Goal: Information Seeking & Learning: Learn about a topic

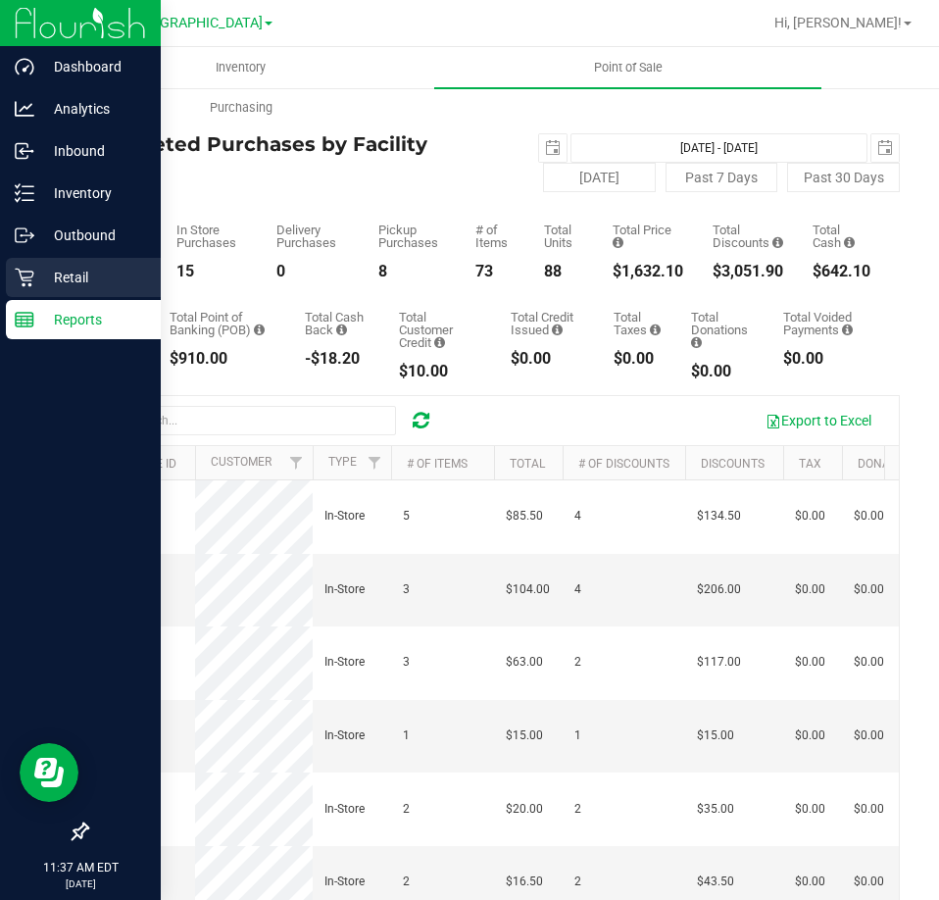
click at [53, 275] on p "Retail" at bounding box center [93, 278] width 118 height 24
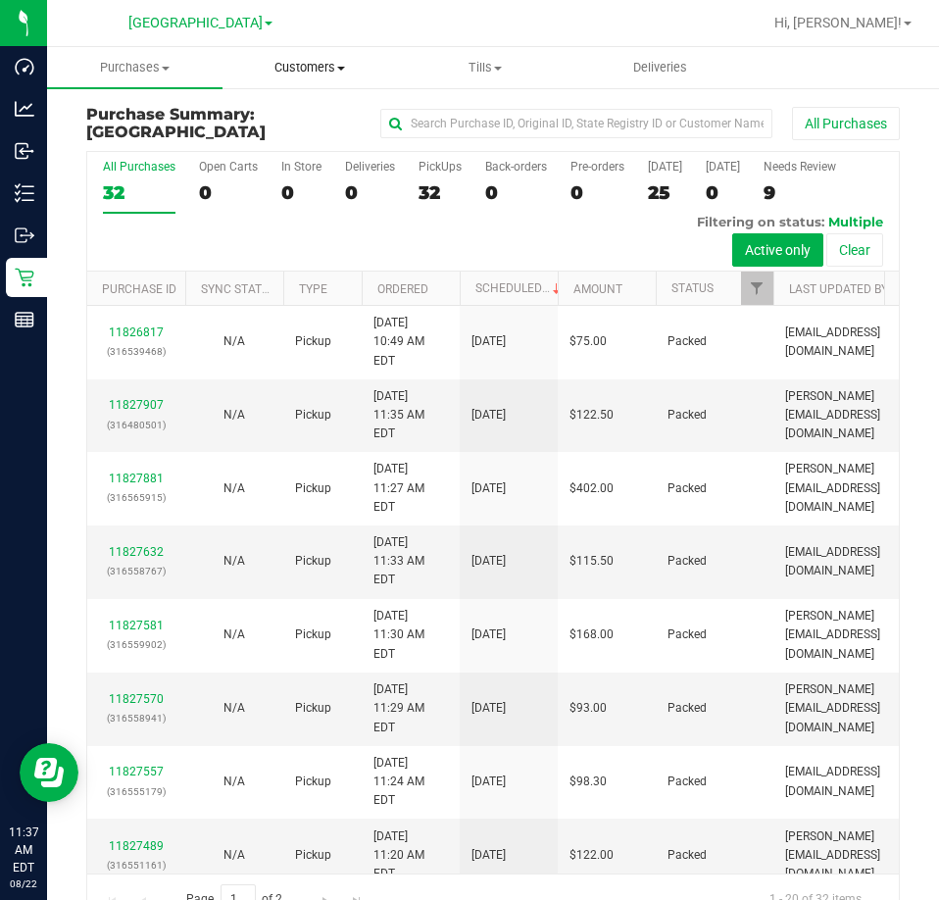
click at [309, 62] on span "Customers" at bounding box center [311, 68] width 174 height 18
click at [369, 30] on div at bounding box center [556, 23] width 411 height 38
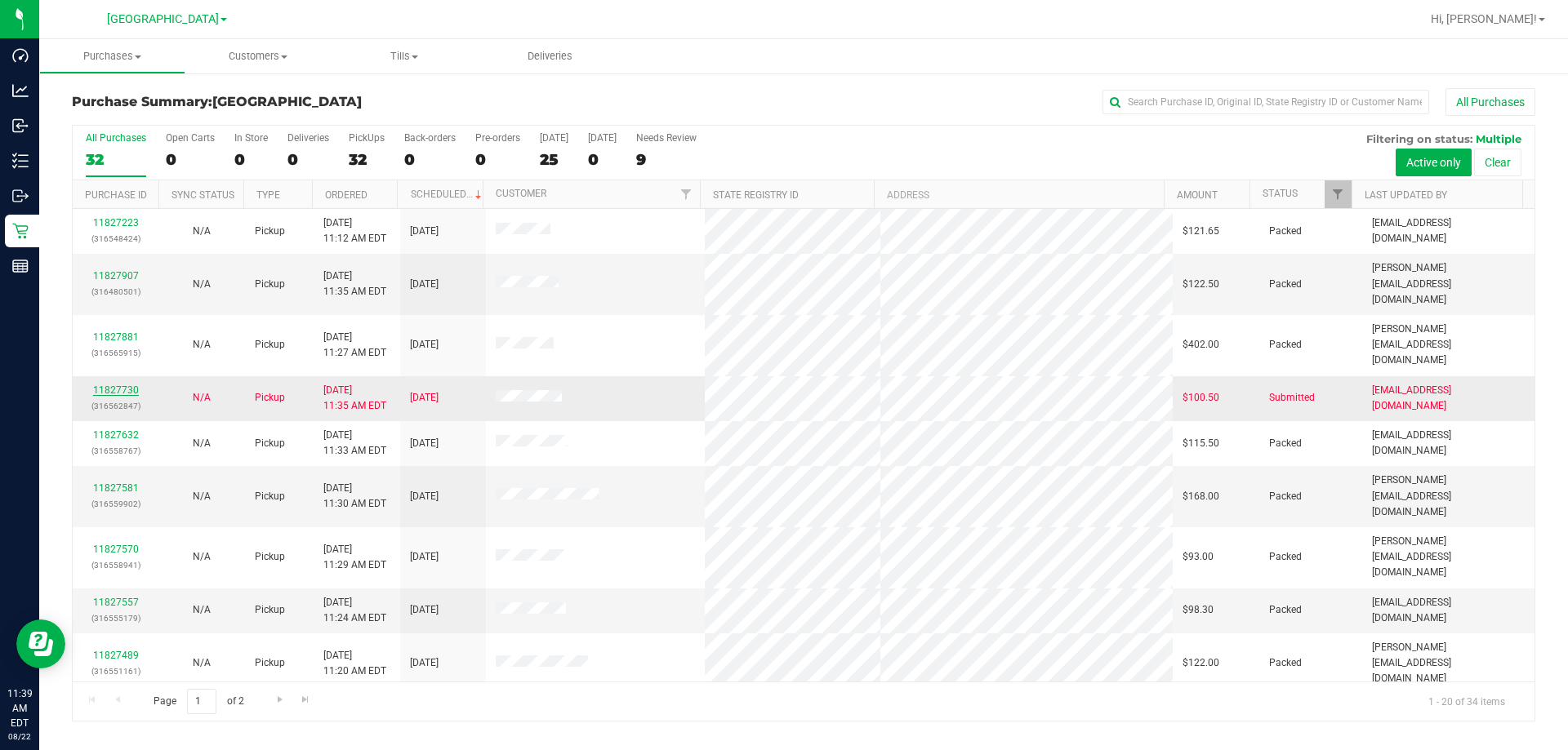
click at [118, 385] on link "11827730" at bounding box center [116, 390] width 46 height 12
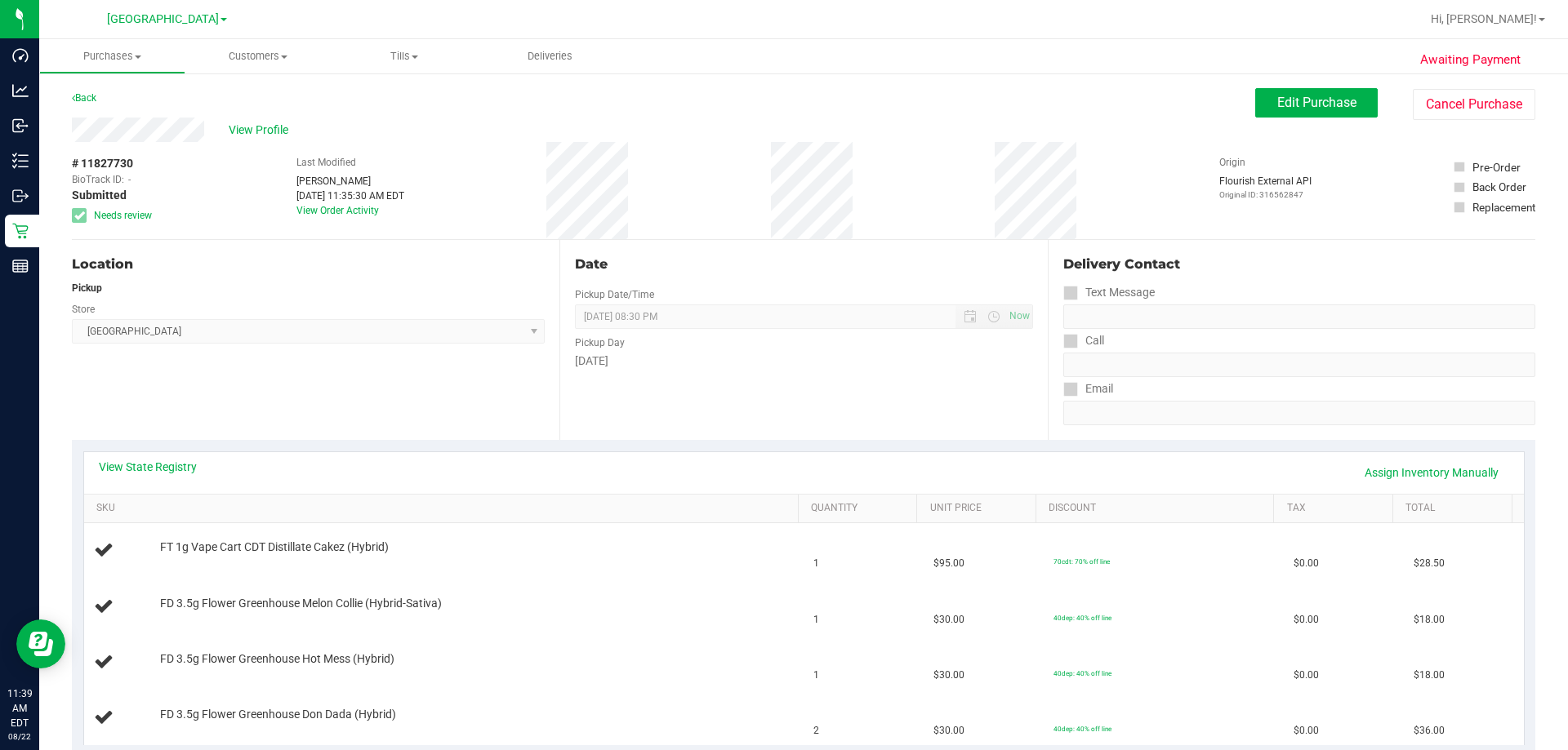
click at [165, 457] on div "View State Registry Assign Inventory Manually" at bounding box center [804, 473] width 1440 height 42
click at [164, 460] on link "View State Registry" at bounding box center [148, 467] width 98 height 17
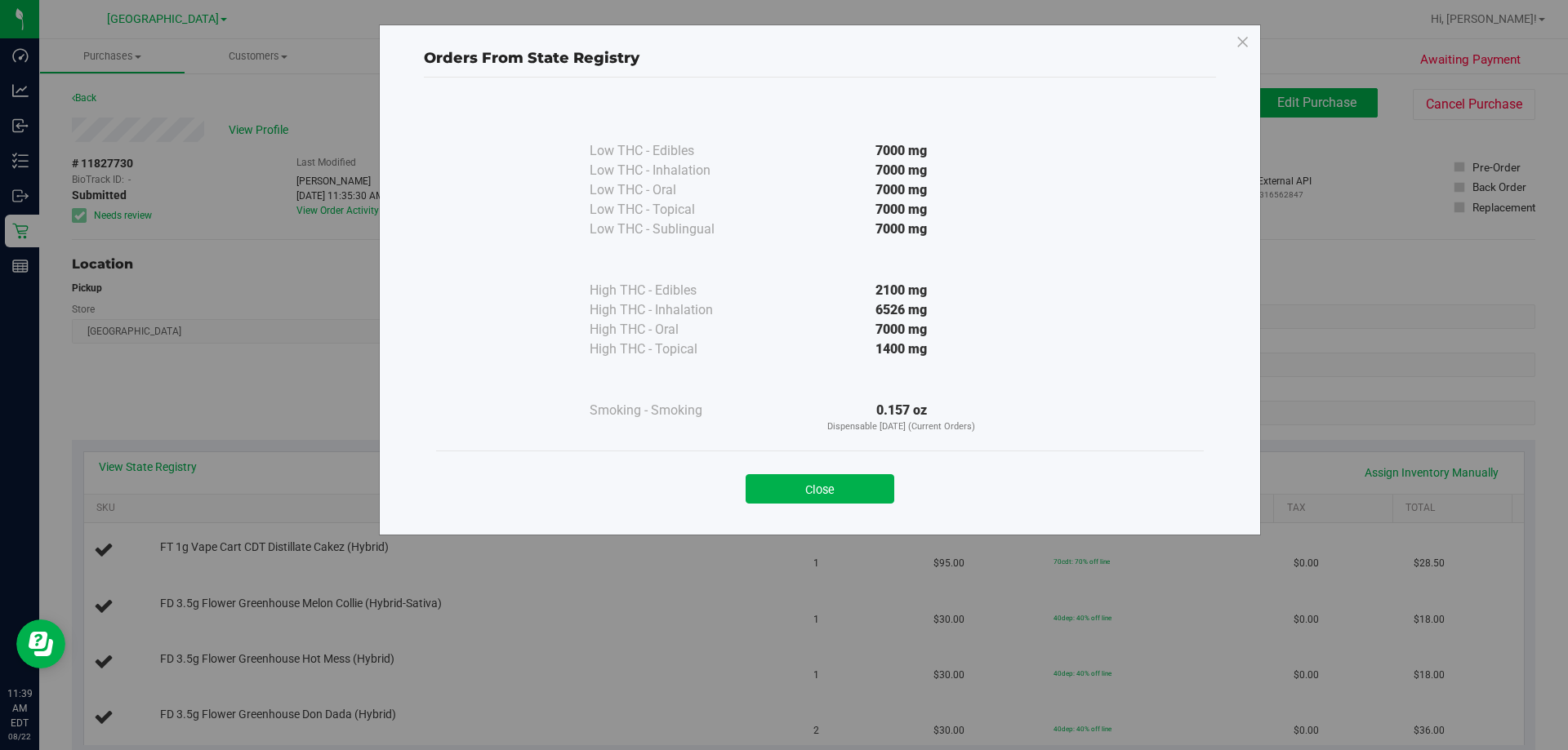
drag, startPoint x: 1245, startPoint y: 41, endPoint x: 1208, endPoint y: 72, distance: 48.3
click at [781, 41] on icon at bounding box center [1243, 42] width 15 height 26
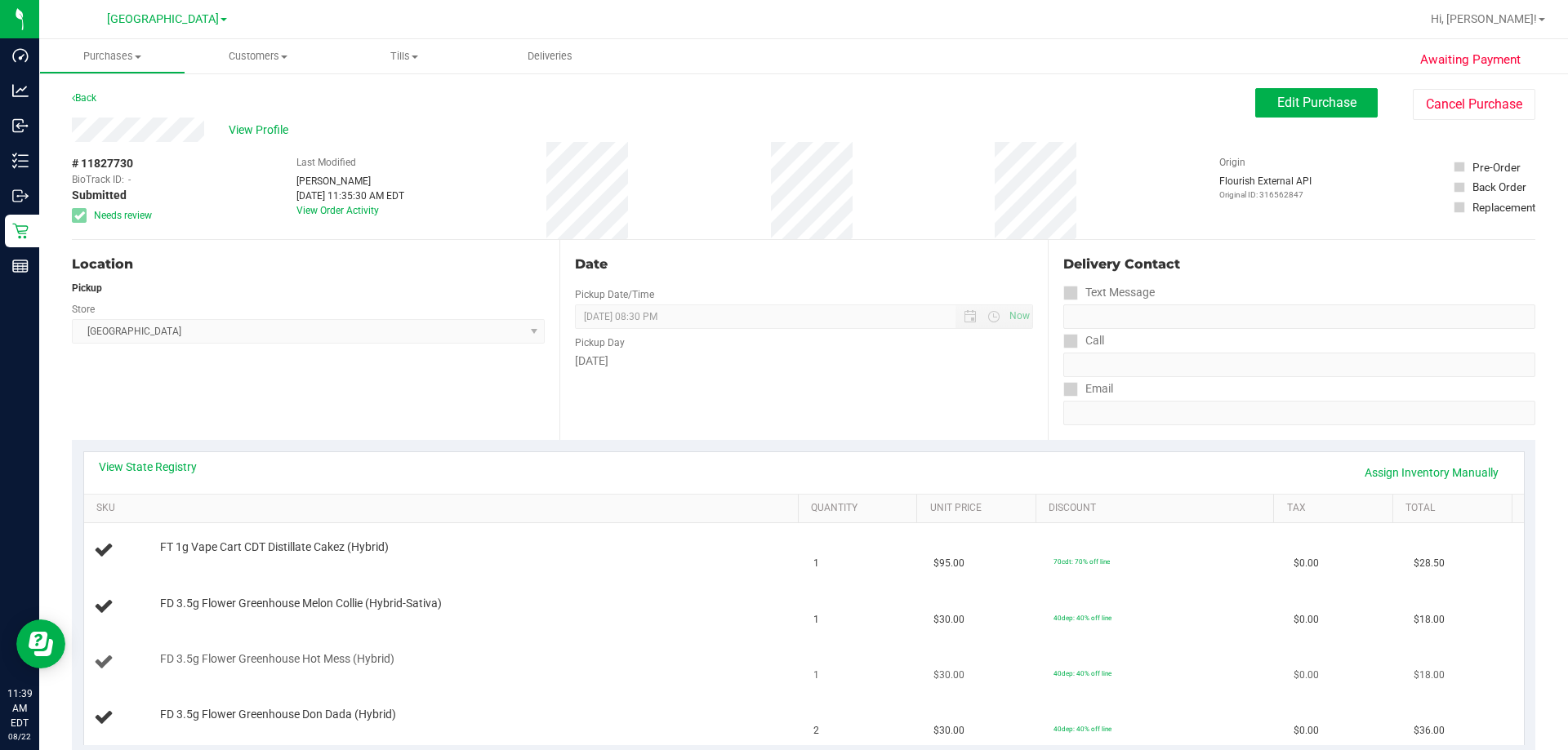
scroll to position [245, 0]
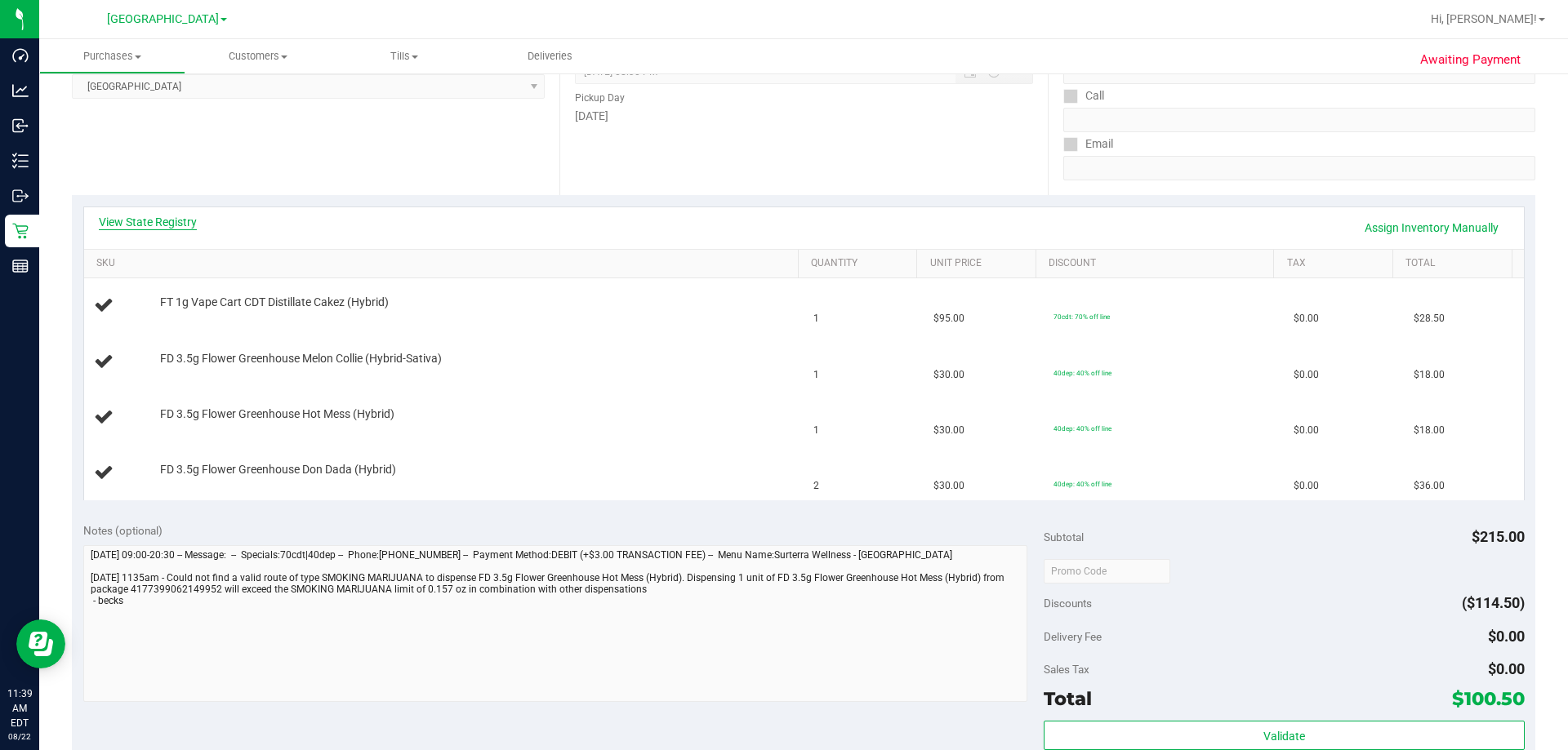
click at [192, 221] on link "View State Registry" at bounding box center [148, 222] width 98 height 17
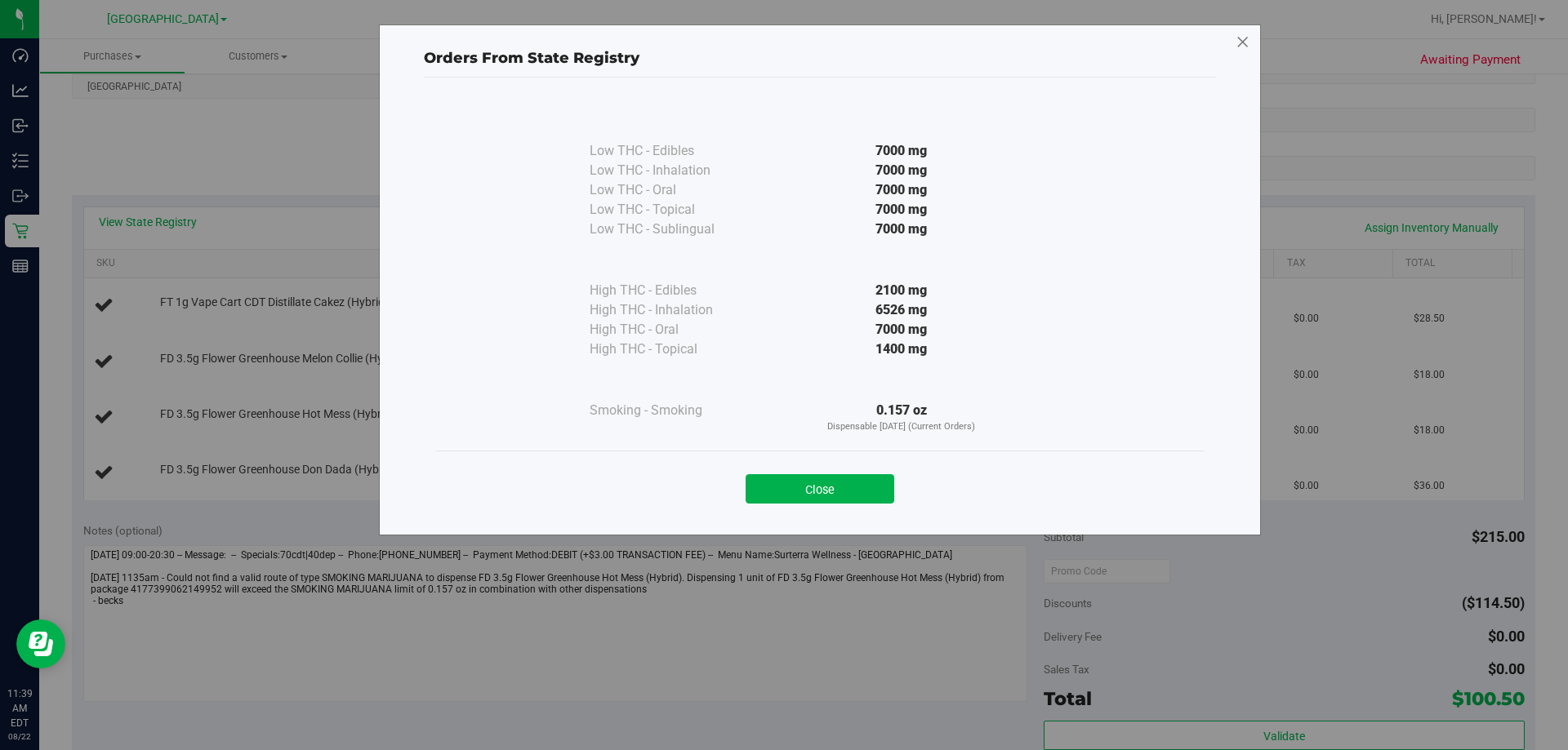
click at [781, 39] on icon at bounding box center [1243, 42] width 15 height 26
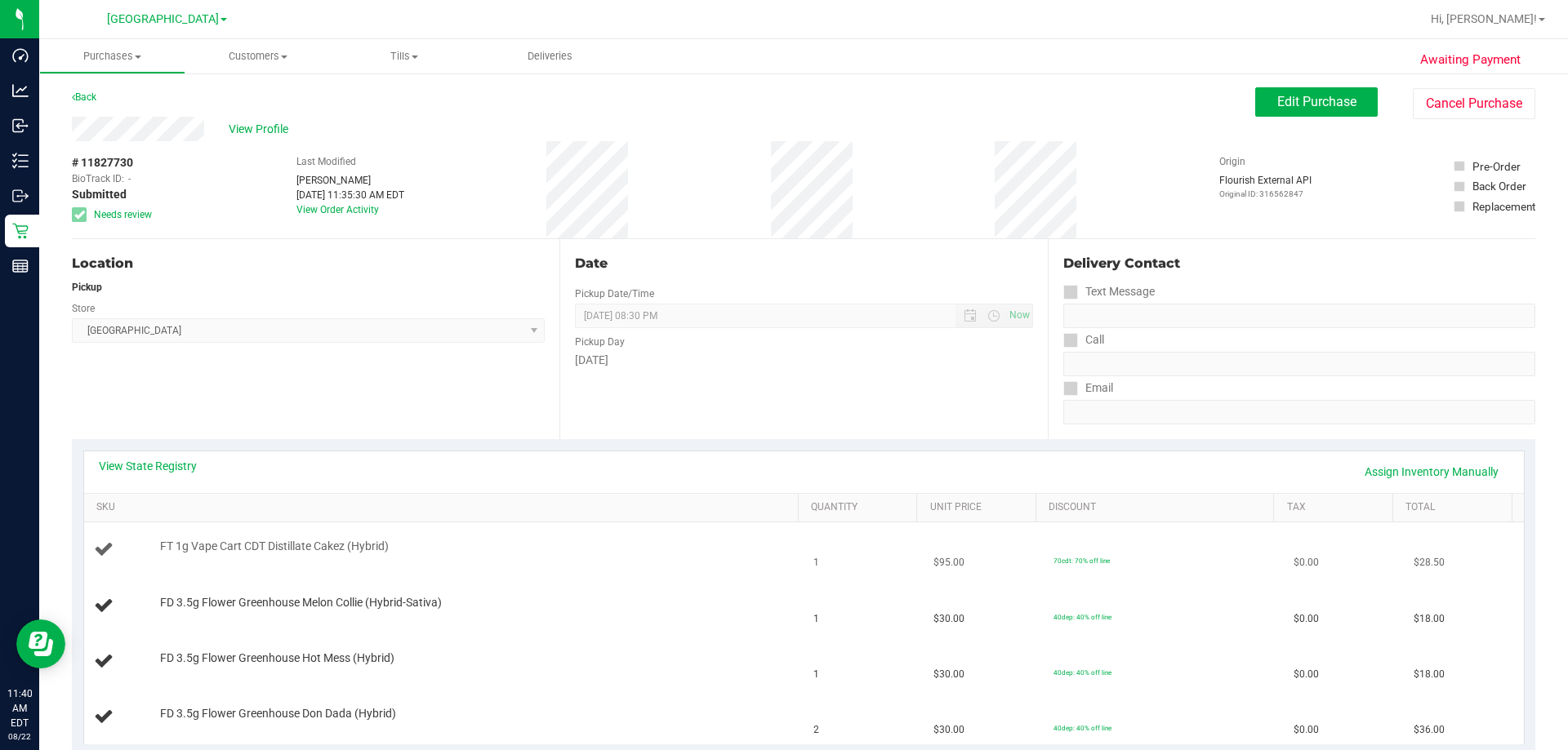
scroll to position [0, 0]
click at [273, 127] on span "View Profile" at bounding box center [261, 130] width 65 height 17
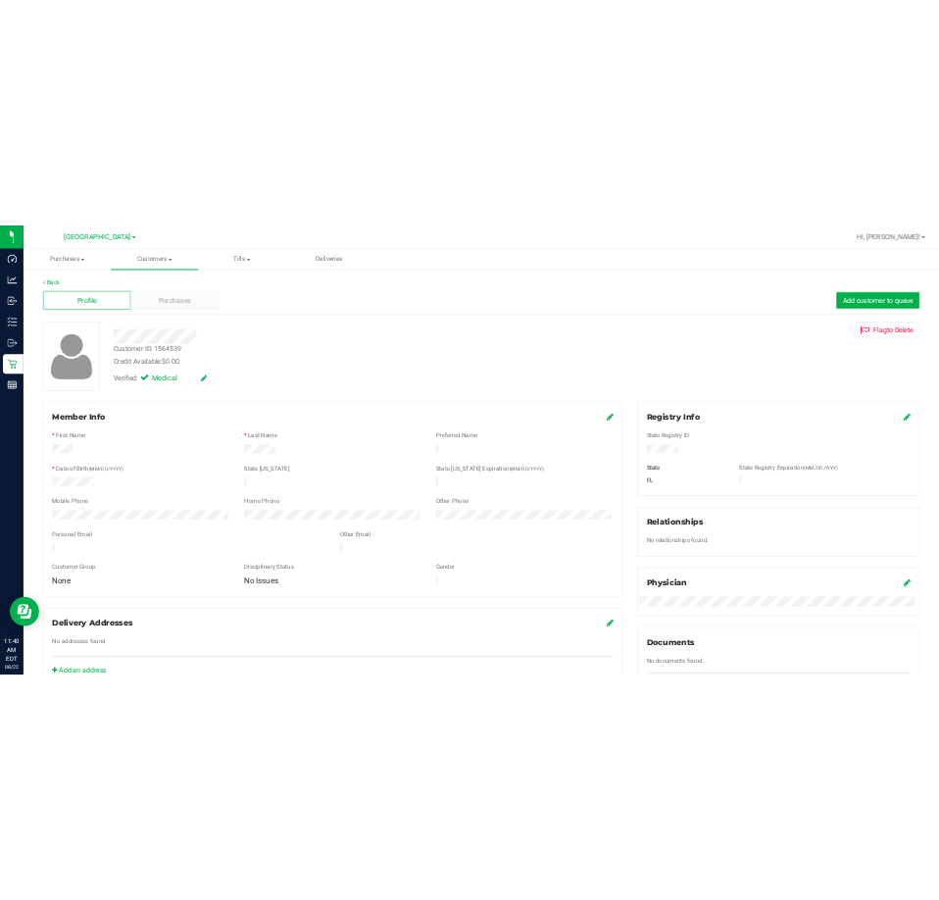
scroll to position [98, 0]
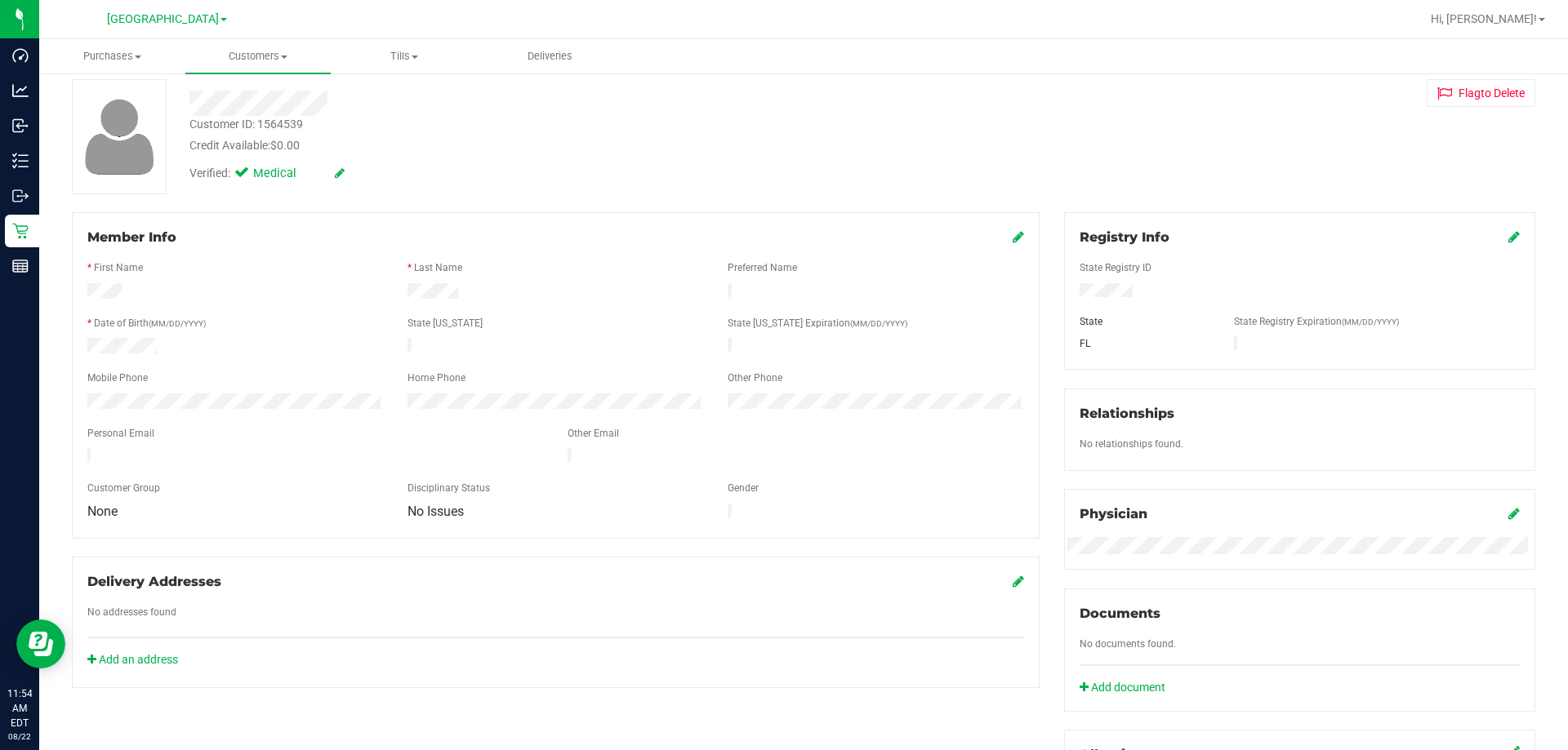
click at [588, 27] on div at bounding box center [856, 19] width 1127 height 32
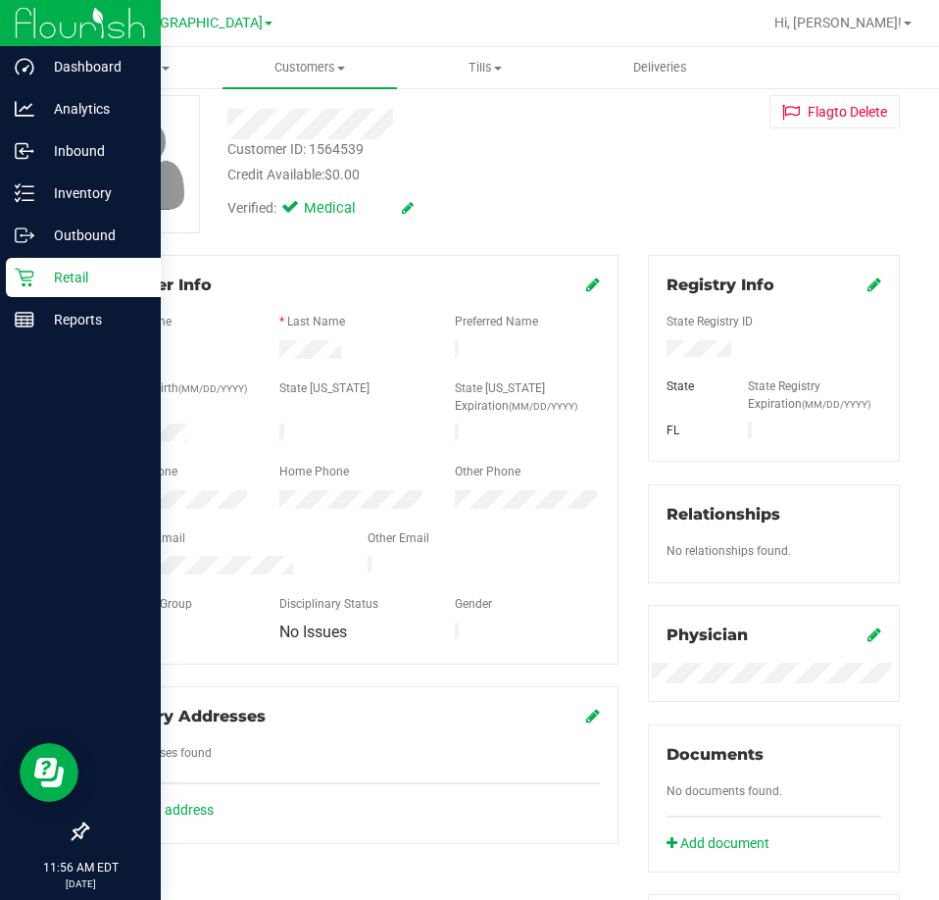
click at [80, 269] on p "Retail" at bounding box center [93, 278] width 118 height 24
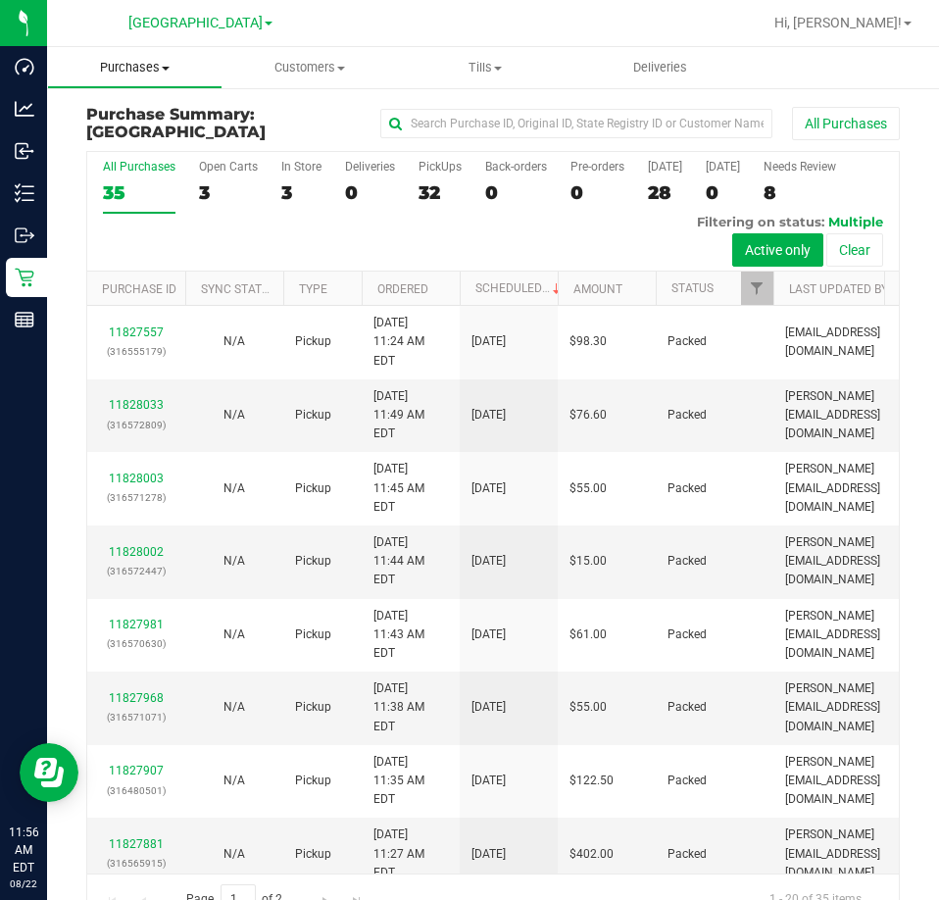
click at [158, 68] on span "Purchases" at bounding box center [135, 68] width 174 height 18
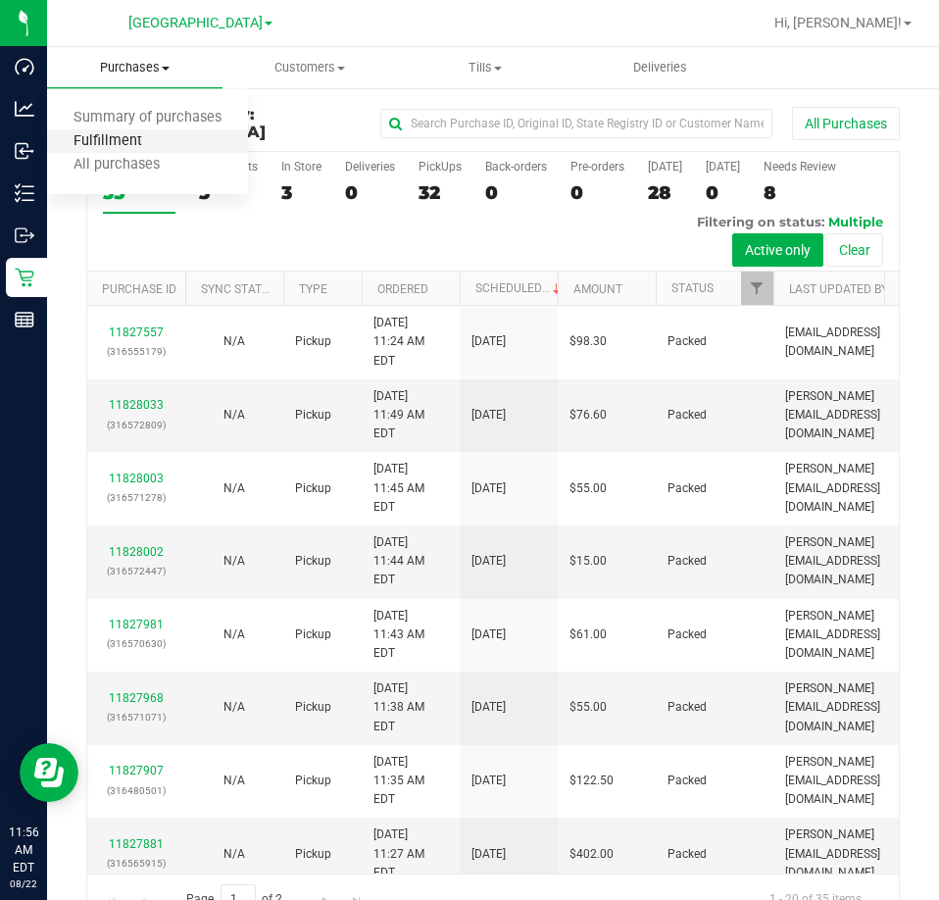
click at [143, 144] on span "Fulfillment" at bounding box center [108, 141] width 122 height 17
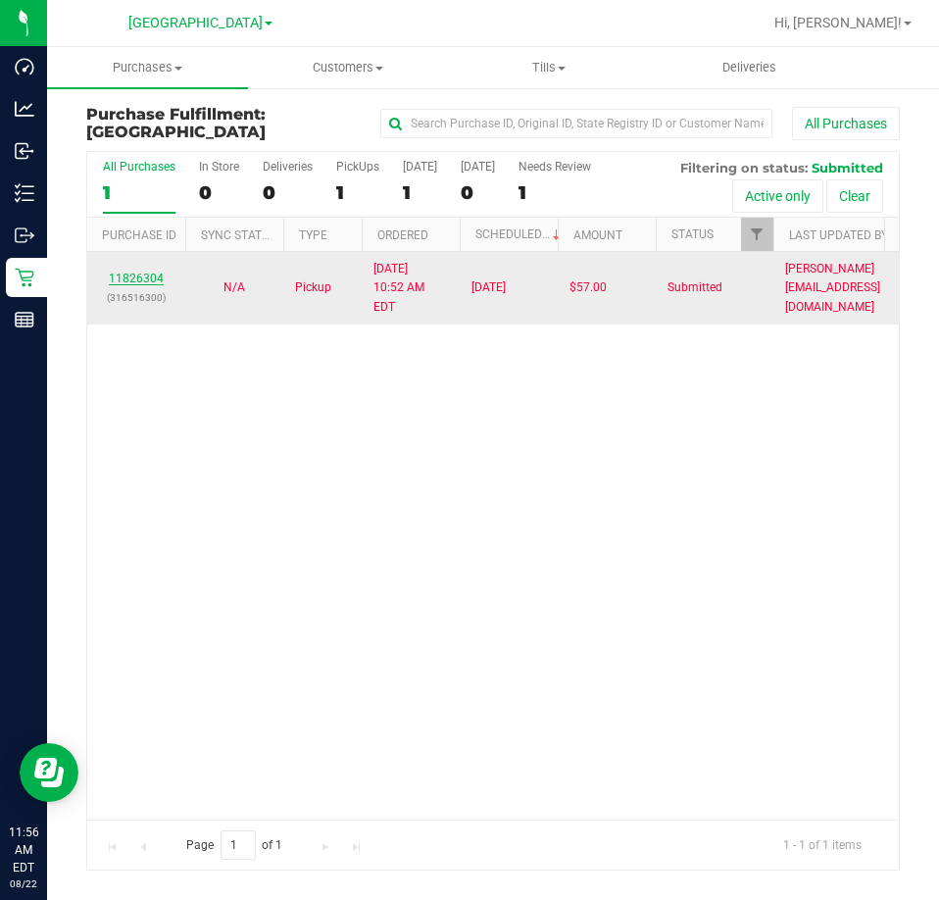
click at [142, 272] on link "11826304" at bounding box center [136, 279] width 55 height 14
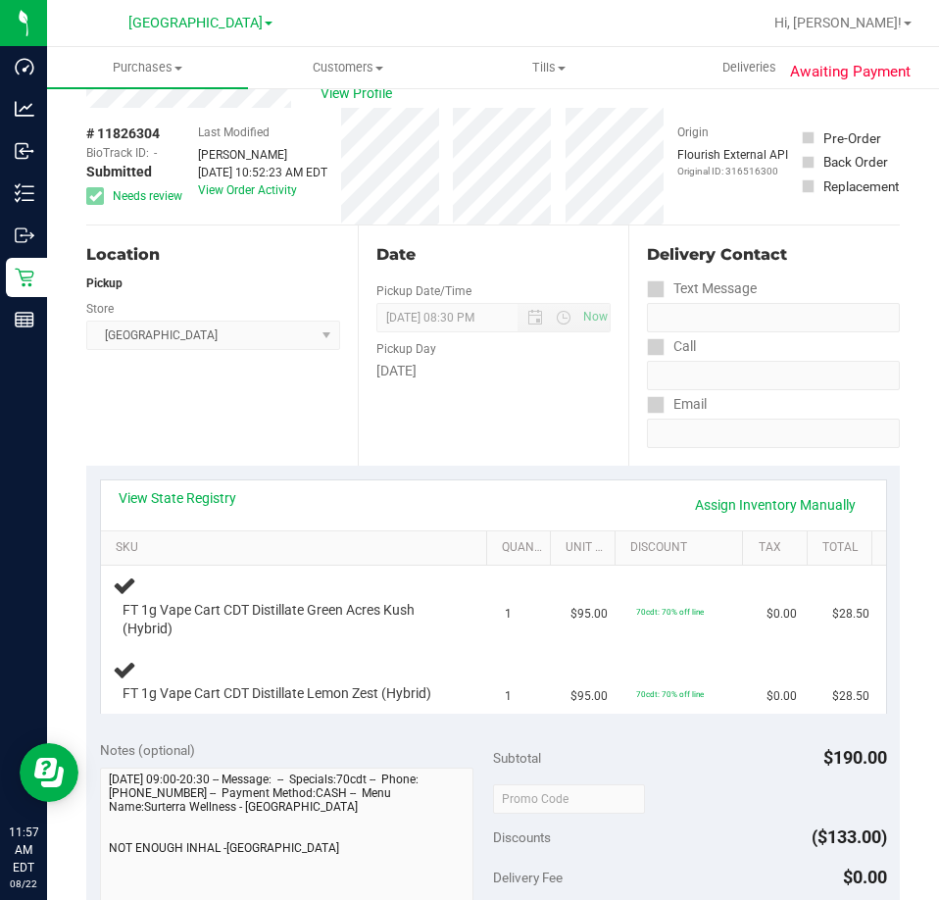
scroll to position [98, 0]
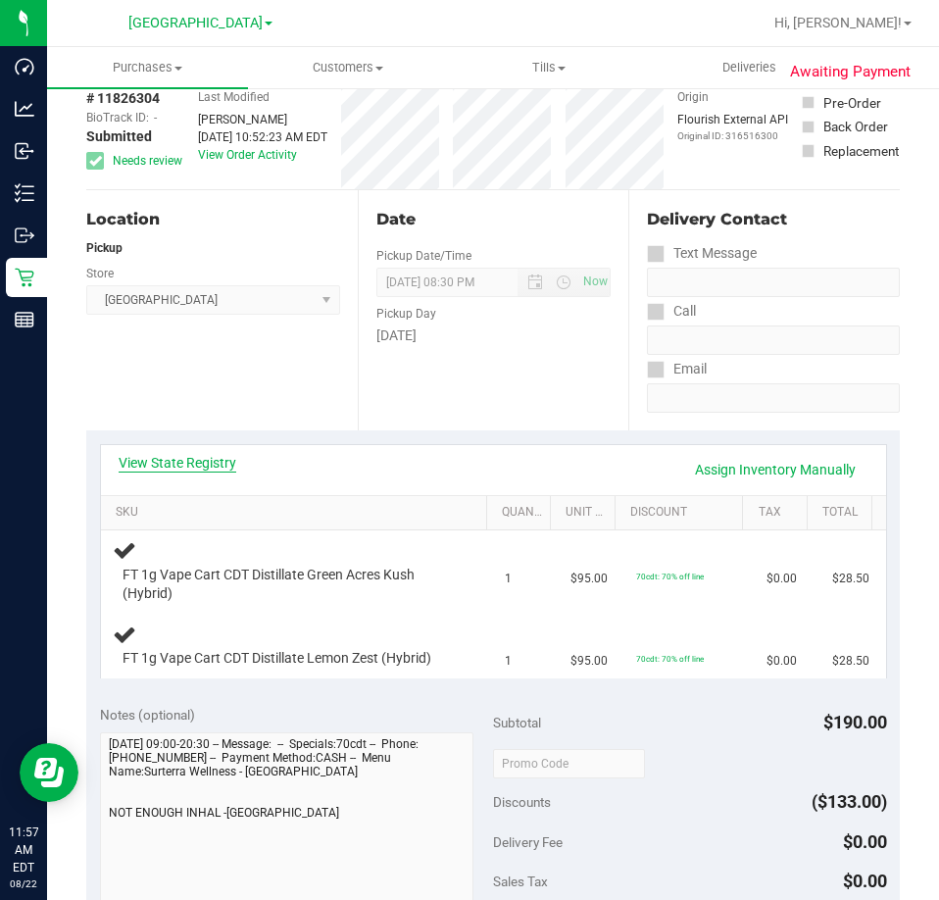
click at [221, 461] on link "View State Registry" at bounding box center [178, 463] width 118 height 20
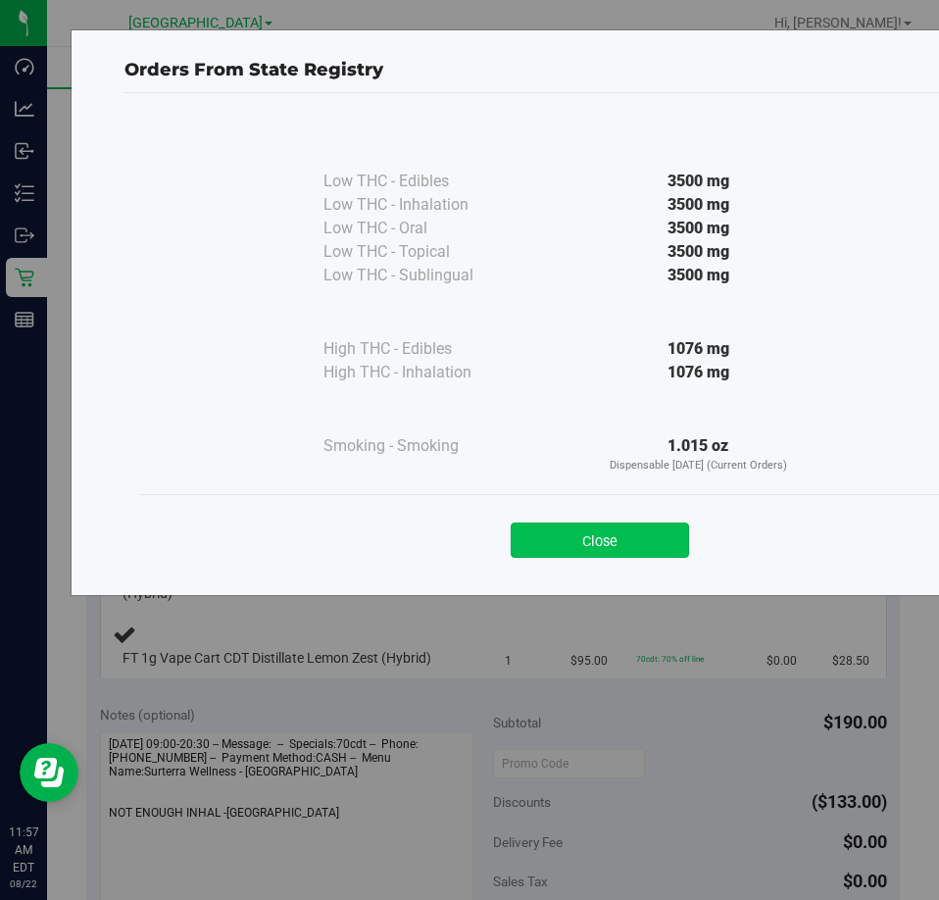
click at [582, 544] on button "Close" at bounding box center [600, 540] width 178 height 35
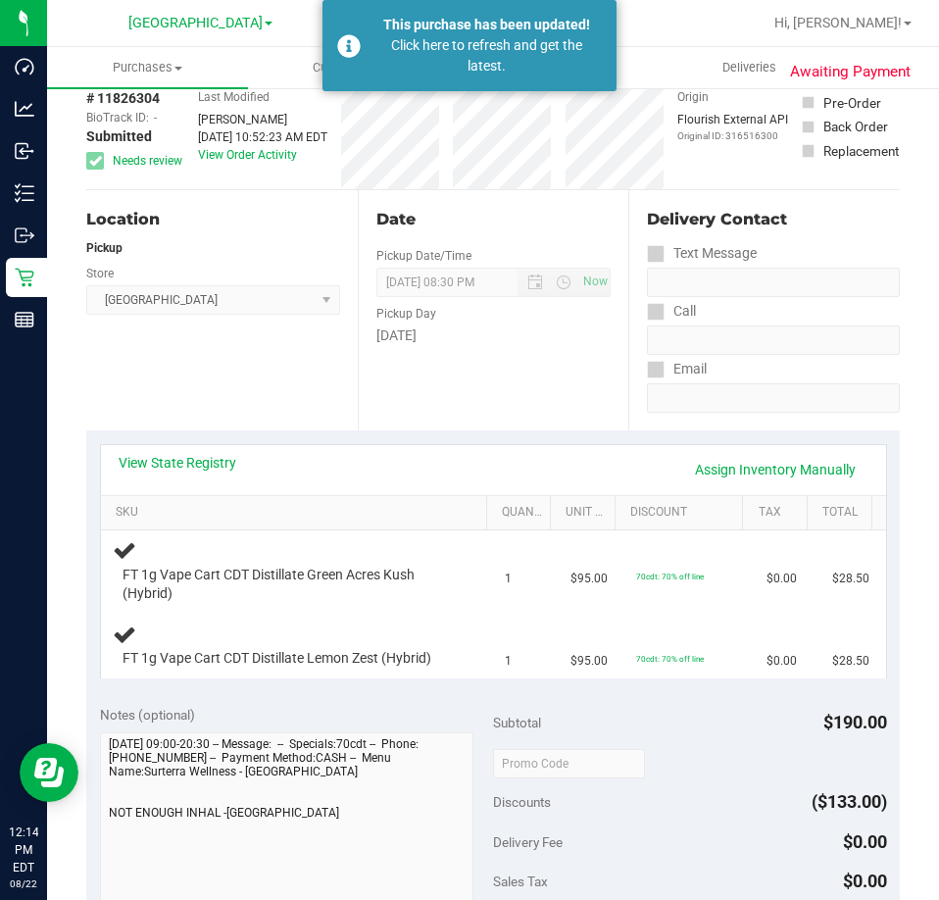
click at [646, 25] on div at bounding box center [556, 23] width 411 height 38
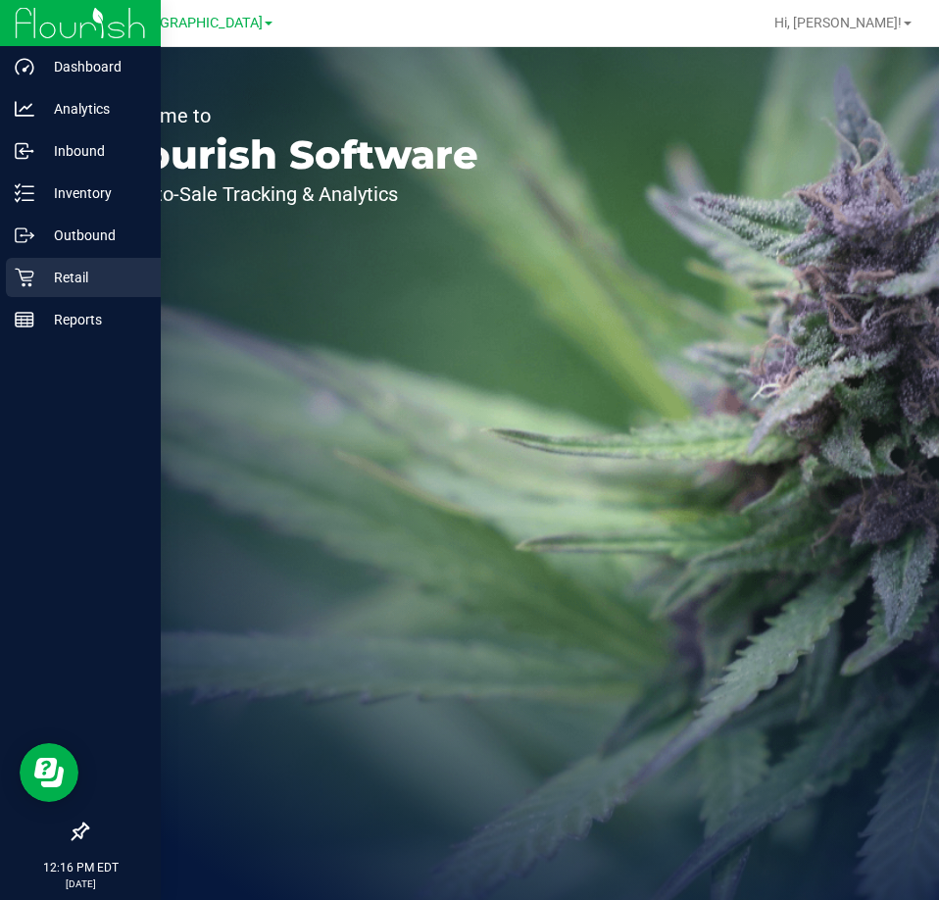
click at [74, 284] on p "Retail" at bounding box center [93, 278] width 118 height 24
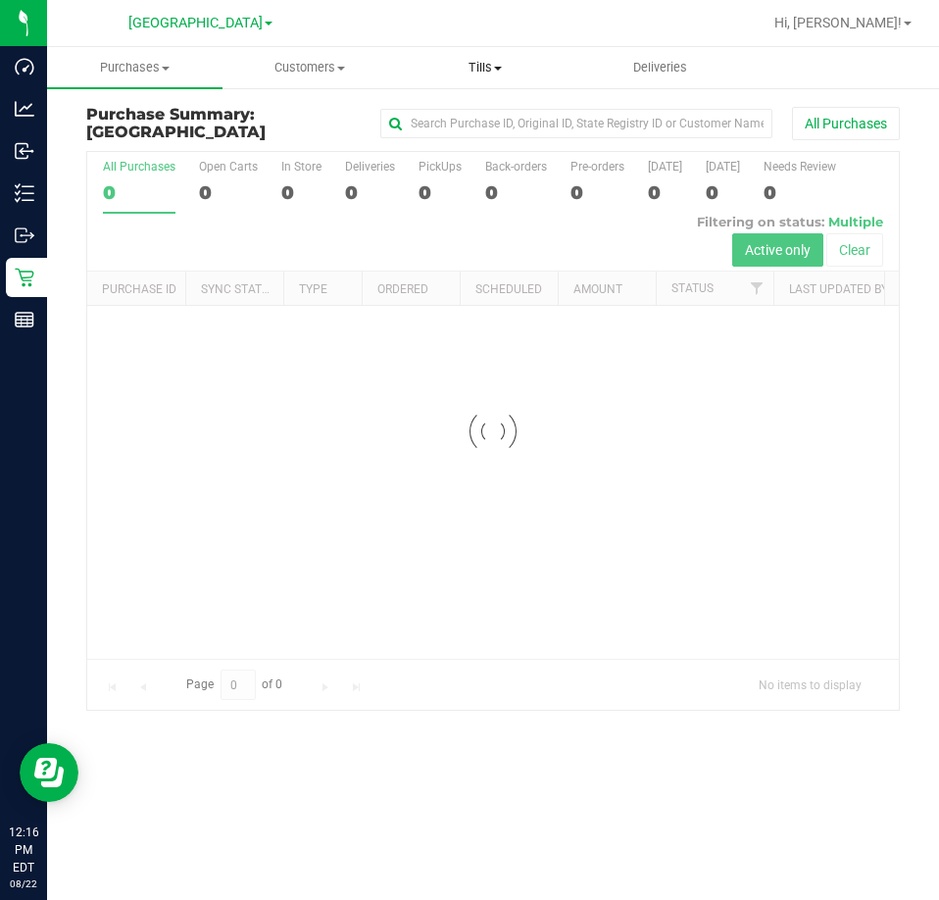
click at [498, 73] on span "Tills" at bounding box center [485, 68] width 174 height 18
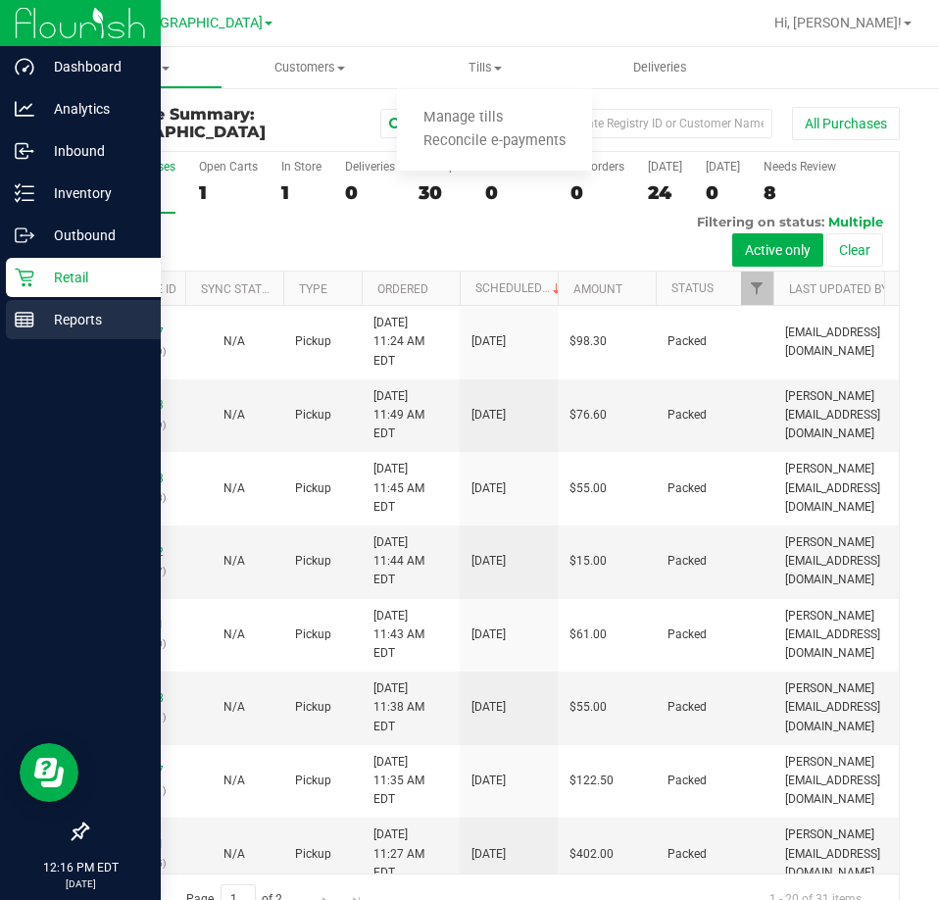
click at [70, 321] on p "Reports" at bounding box center [93, 320] width 118 height 24
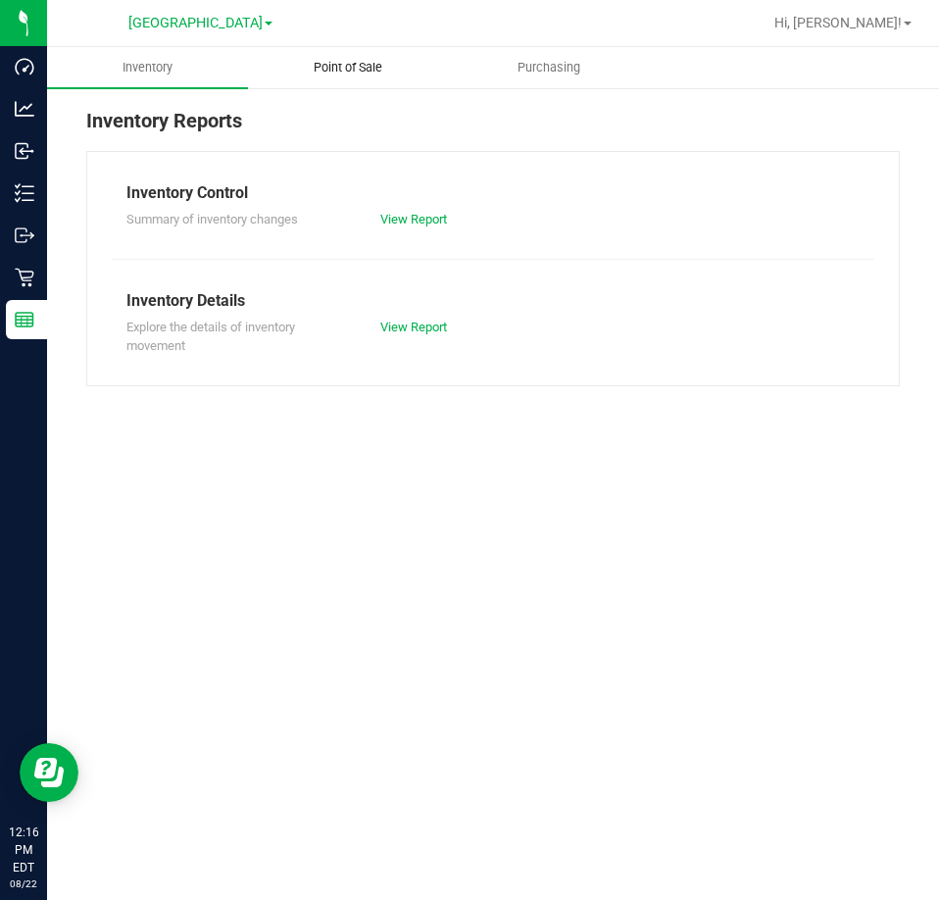
click at [348, 76] on uib-tab-heading "Point of Sale" at bounding box center [348, 67] width 199 height 39
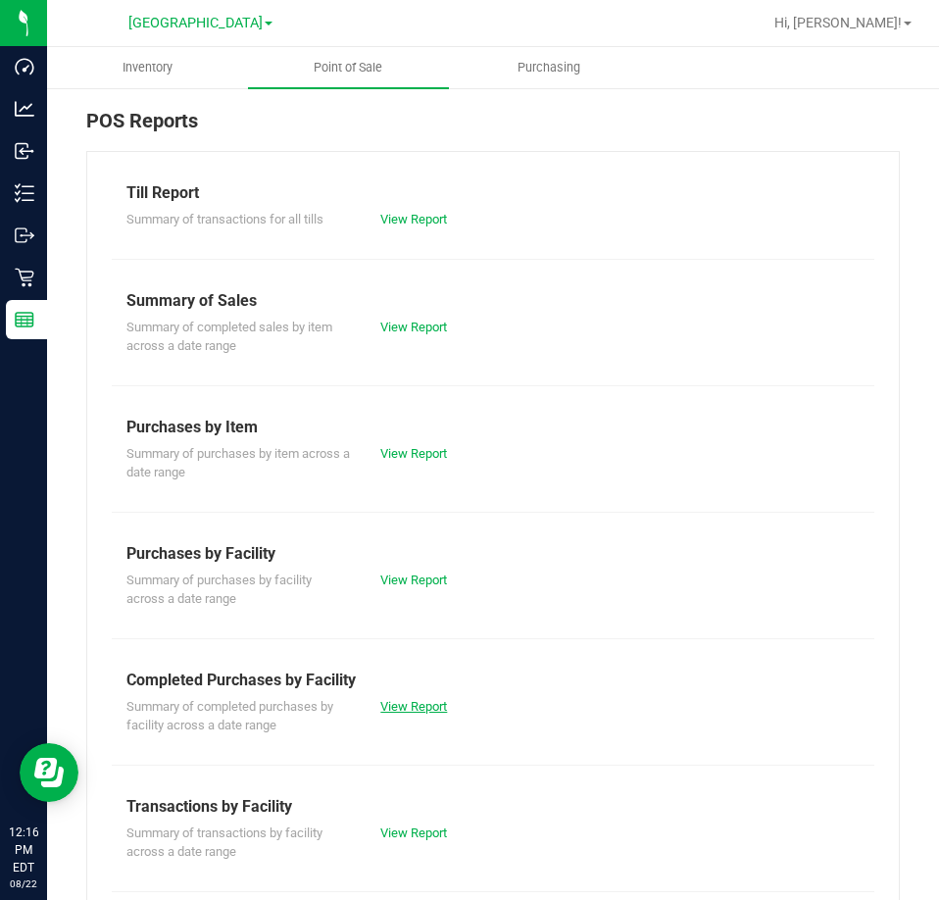
click at [392, 700] on link "View Report" at bounding box center [413, 706] width 67 height 15
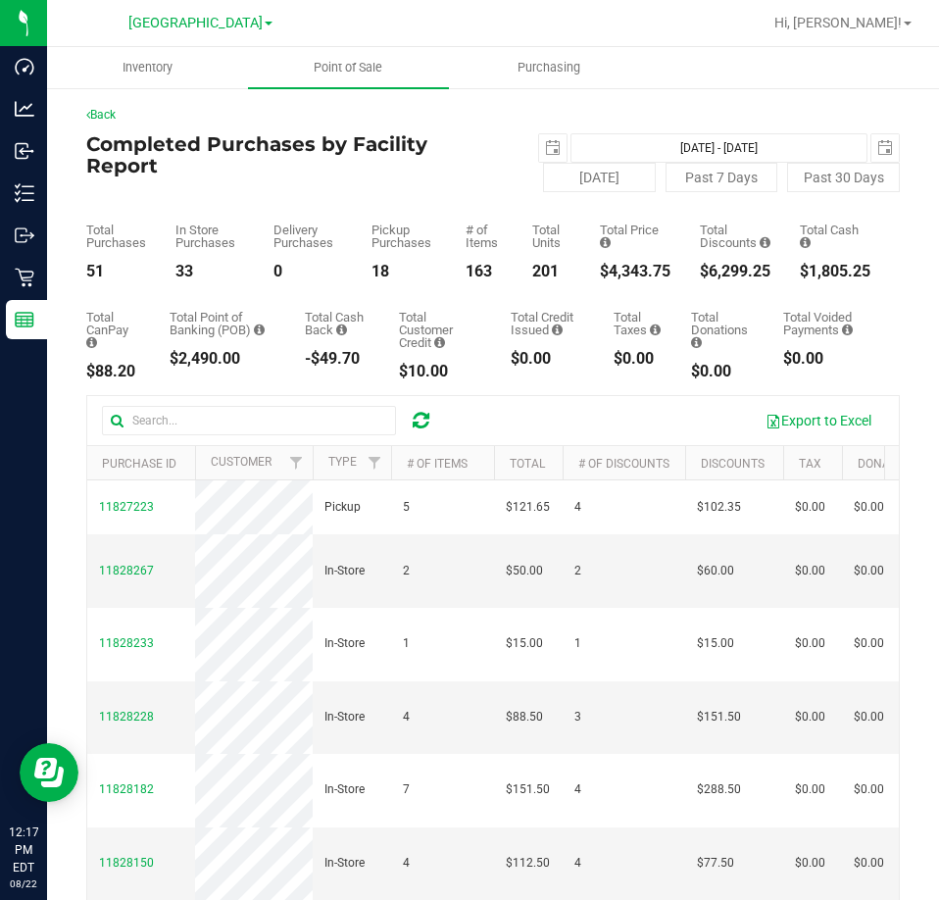
click at [608, 103] on div "Back Completed Purchases by Facility Report [DATE] [DATE] - [DATE] [DATE] [DATE…" at bounding box center [493, 602] width 892 height 1033
click at [479, 138] on div "[DATE] [DATE] - [DATE] [DATE]" at bounding box center [697, 147] width 436 height 29
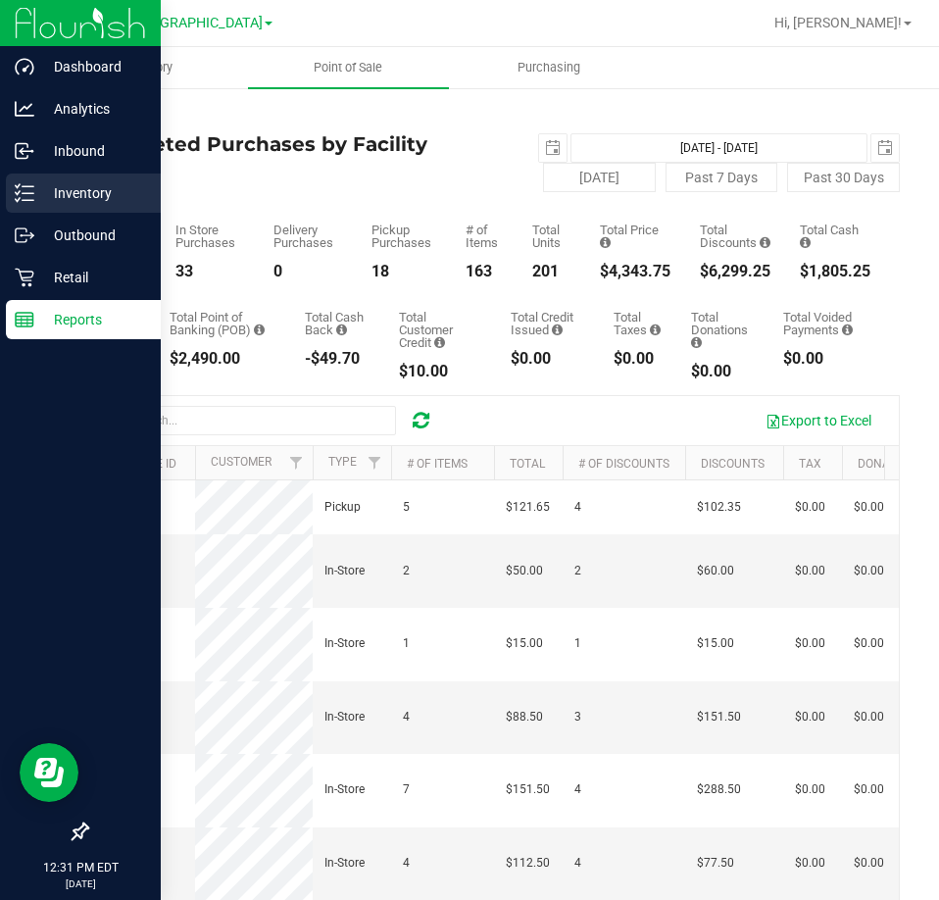
click at [65, 178] on div "Inventory" at bounding box center [83, 193] width 155 height 39
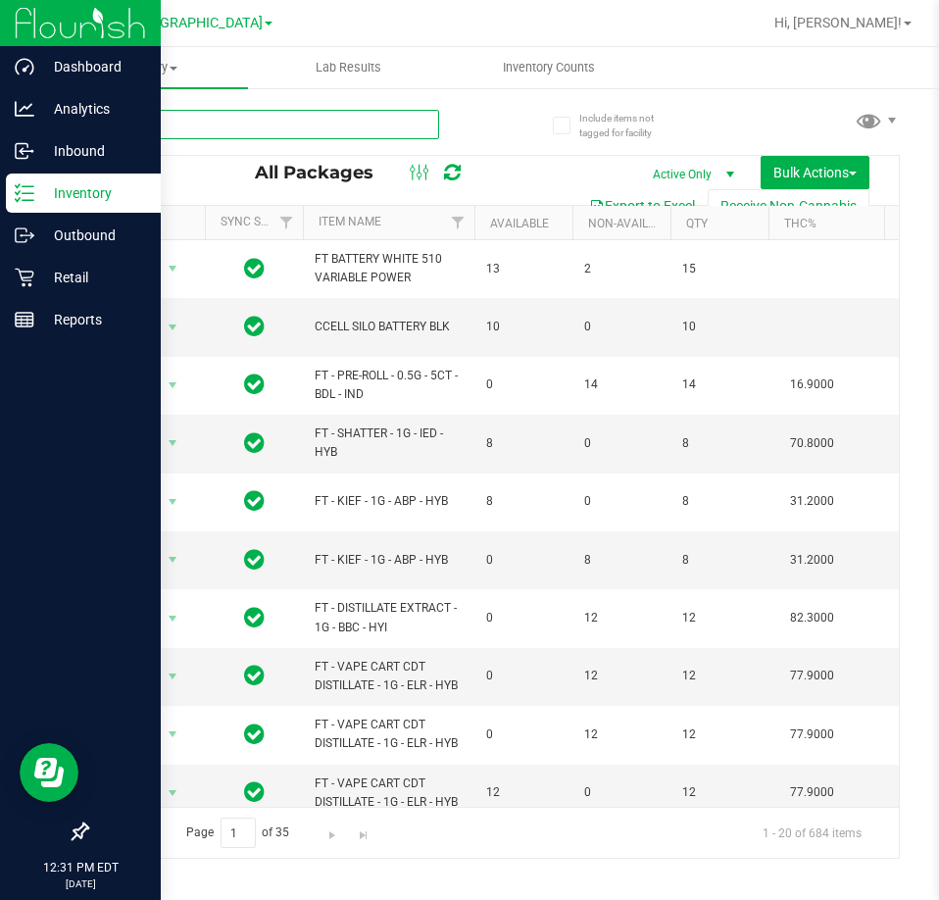
click at [283, 126] on input "text" at bounding box center [262, 124] width 353 height 29
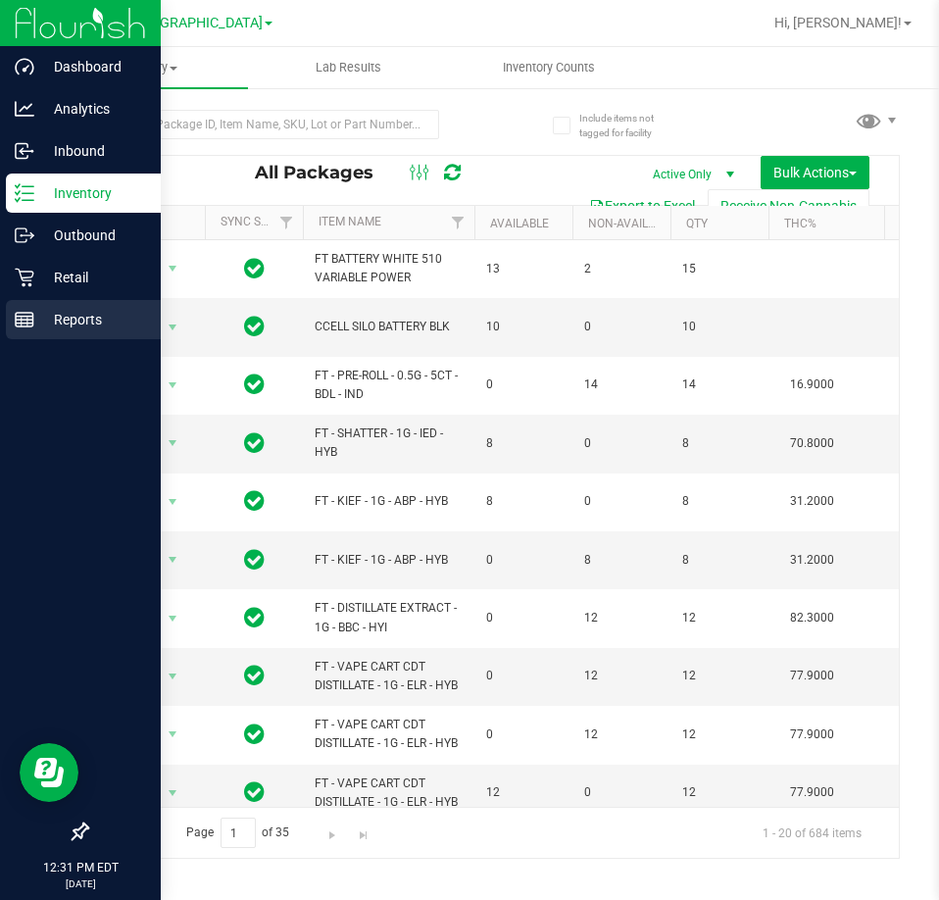
click at [51, 311] on p "Reports" at bounding box center [93, 320] width 118 height 24
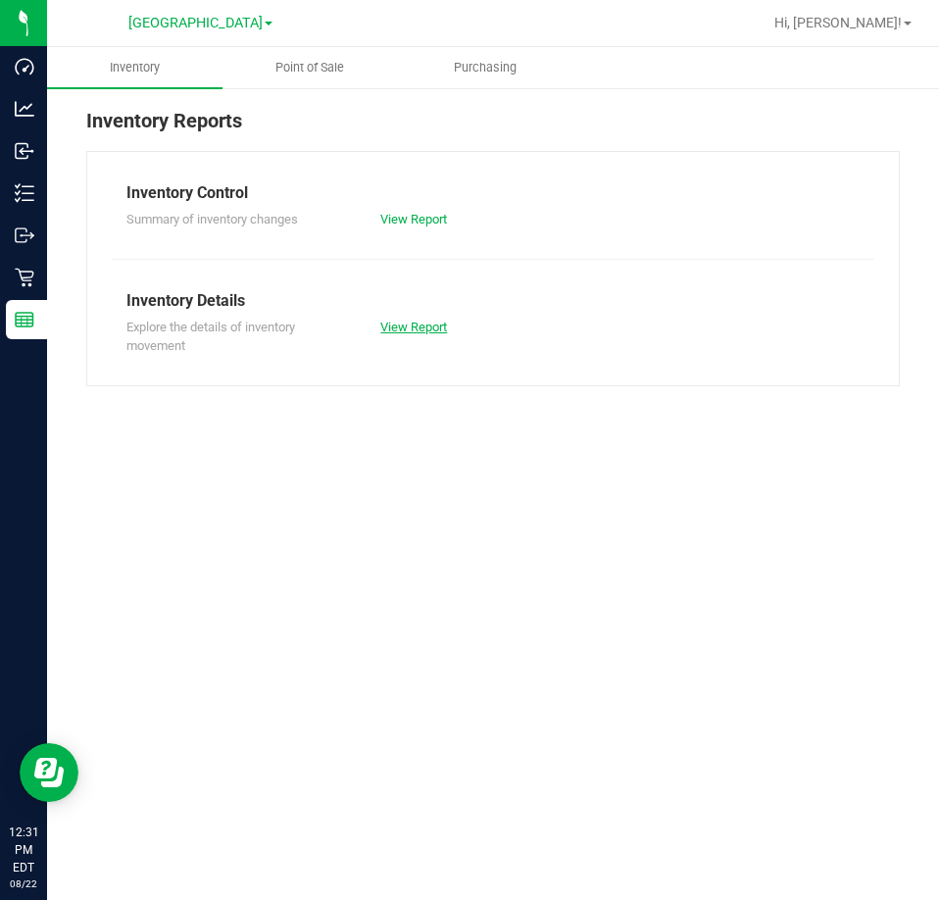
click at [403, 326] on link "View Report" at bounding box center [413, 327] width 67 height 15
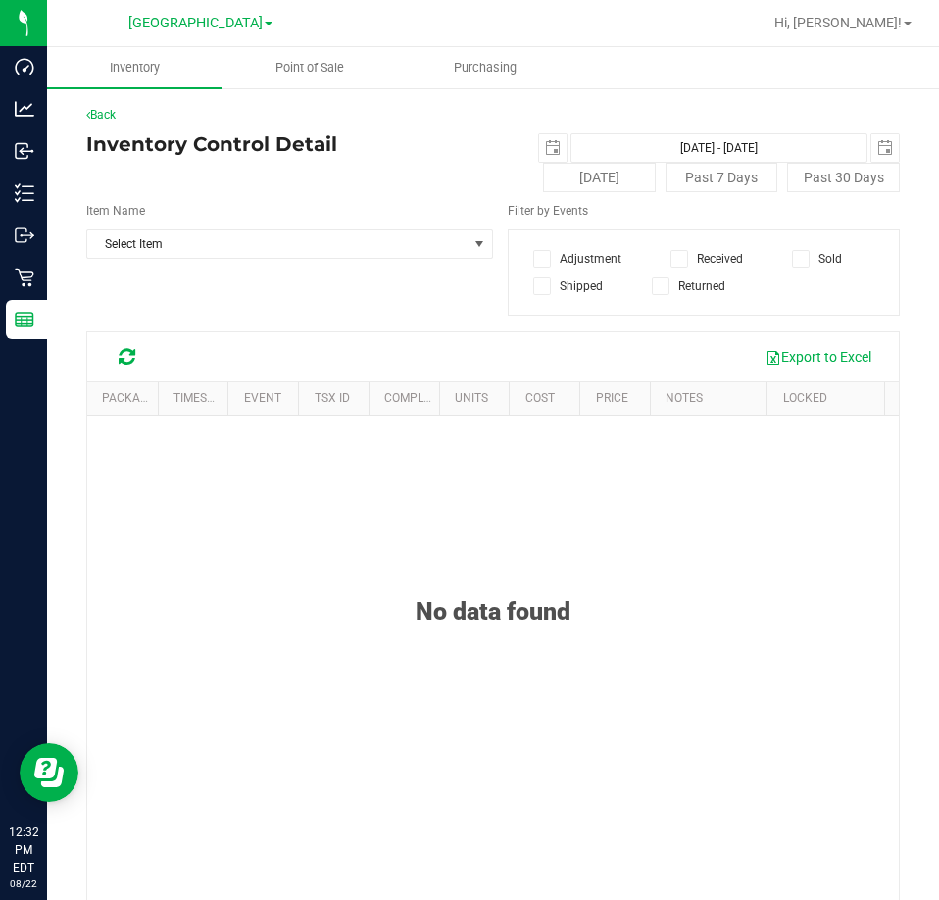
click at [797, 259] on icon at bounding box center [801, 259] width 13 height 0
click at [0, 0] on input "Sold" at bounding box center [0, 0] width 0 height 0
click at [310, 245] on span "Select Item" at bounding box center [277, 243] width 380 height 27
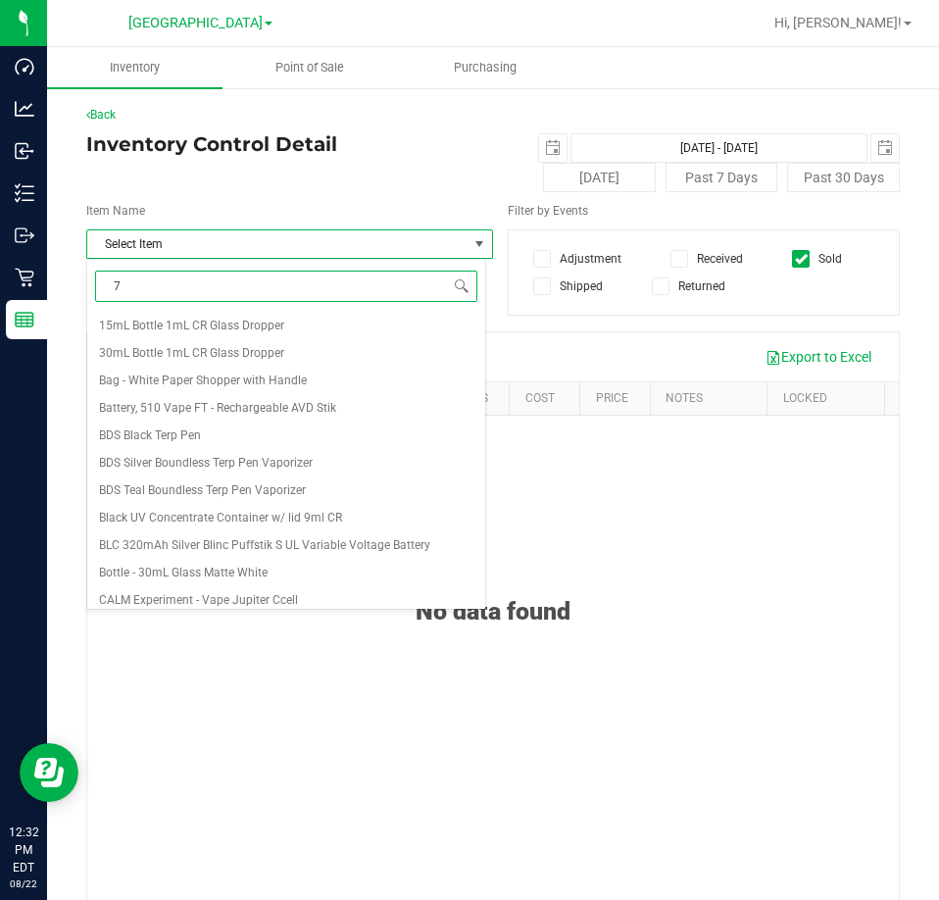
type input "7g"
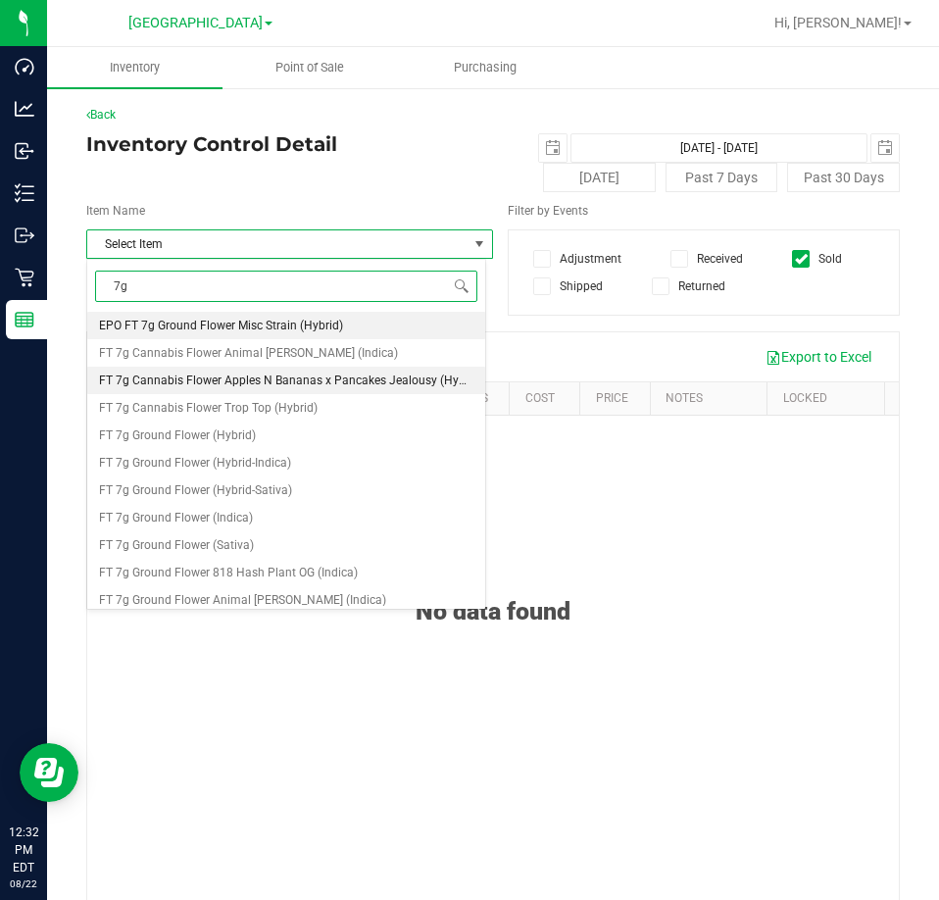
click at [271, 379] on span "FT 7g Cannabis Flower Apples N Bananas x Pancakes Jealousy (Hybrid)" at bounding box center [291, 381] width 384 height 14
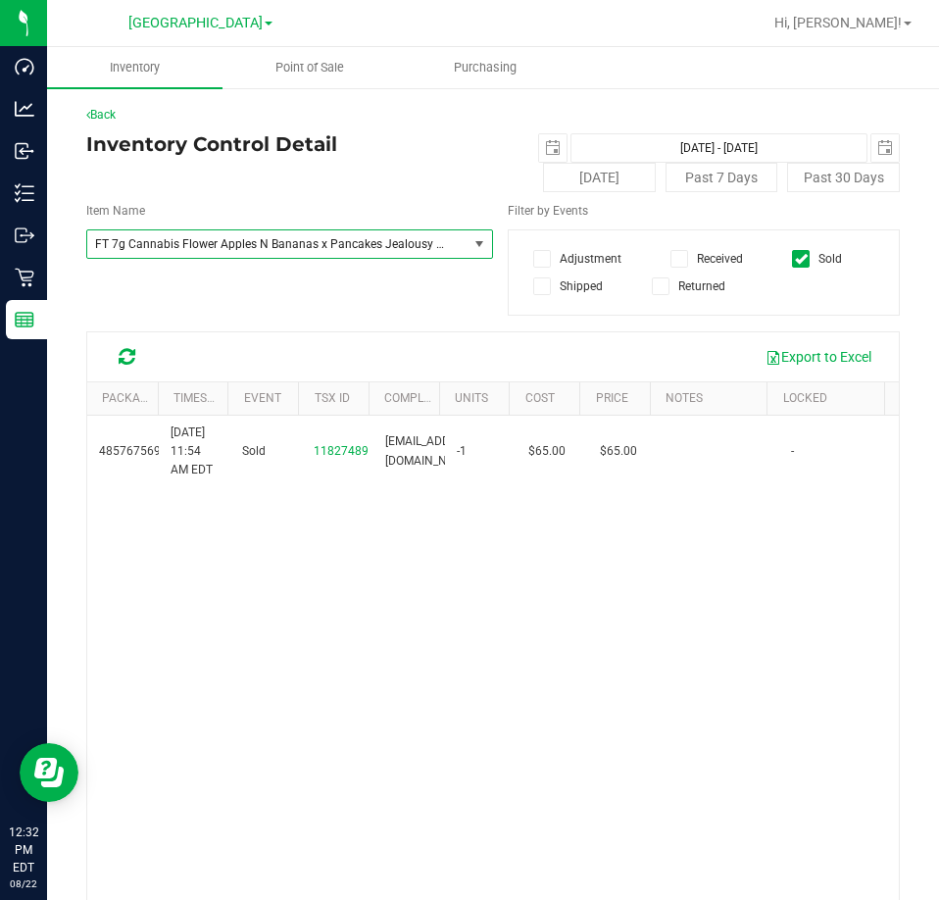
click at [271, 245] on span "FT 7g Cannabis Flower Apples N Bananas x Pancakes Jealousy (Hybrid)" at bounding box center [270, 244] width 350 height 14
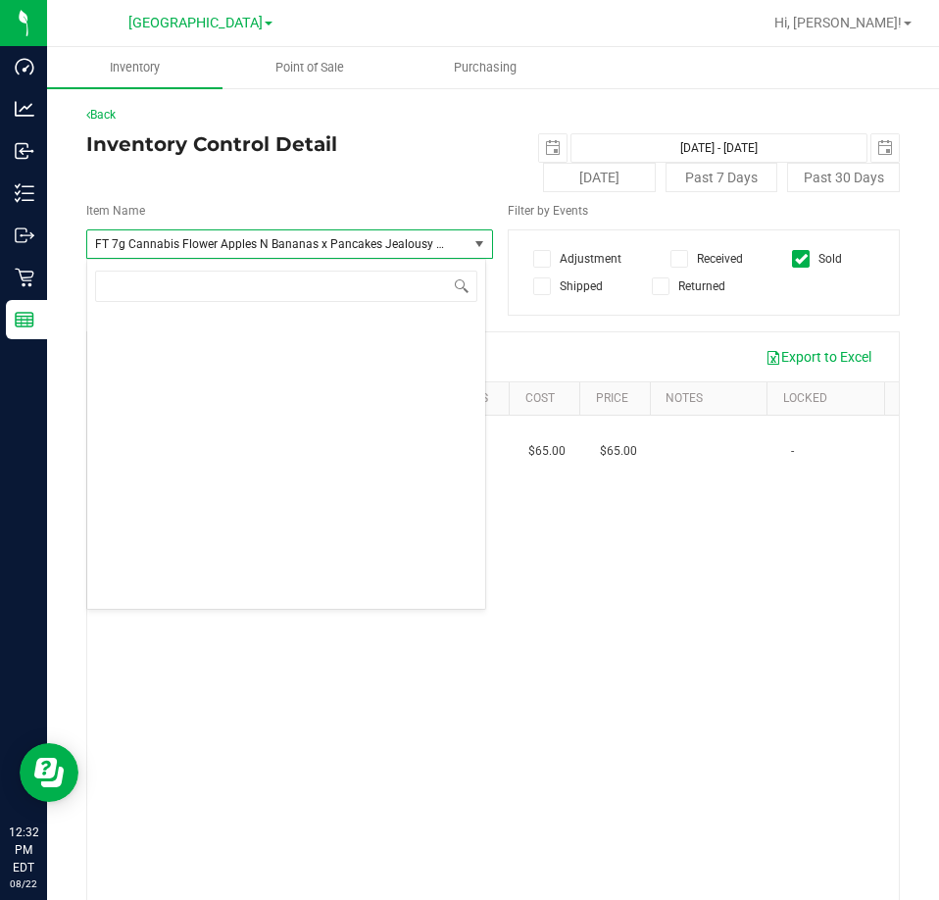
click at [457, 257] on span "FT 7g Cannabis Flower Apples N Bananas x Pancakes Jealousy (Hybrid)" at bounding box center [277, 243] width 380 height 27
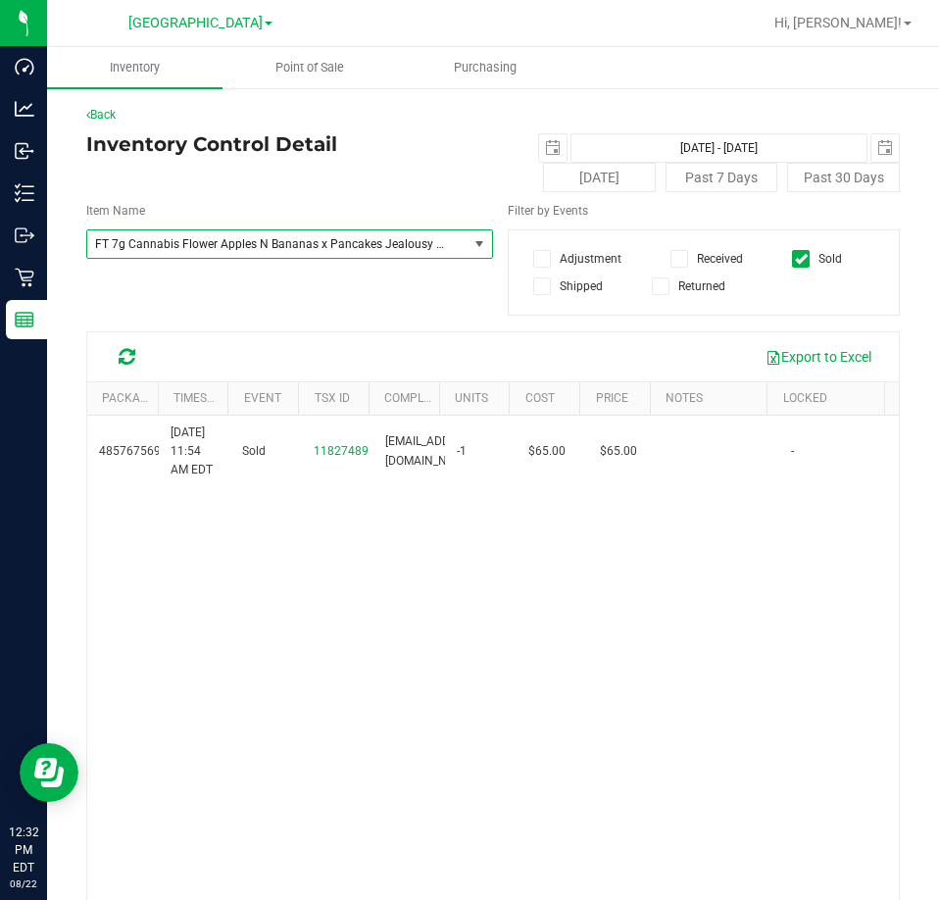
click at [452, 251] on span "FT 7g Cannabis Flower Apples N Bananas x Pancakes Jealousy (Hybrid)" at bounding box center [277, 243] width 380 height 27
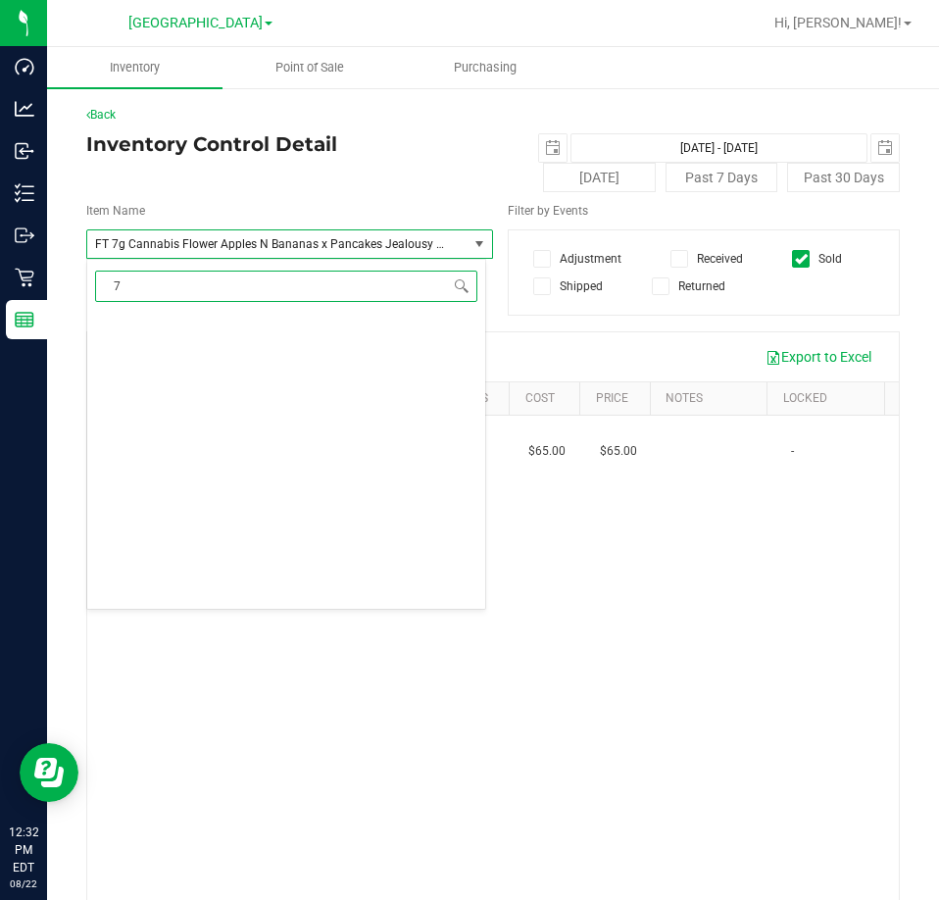
type input "7g"
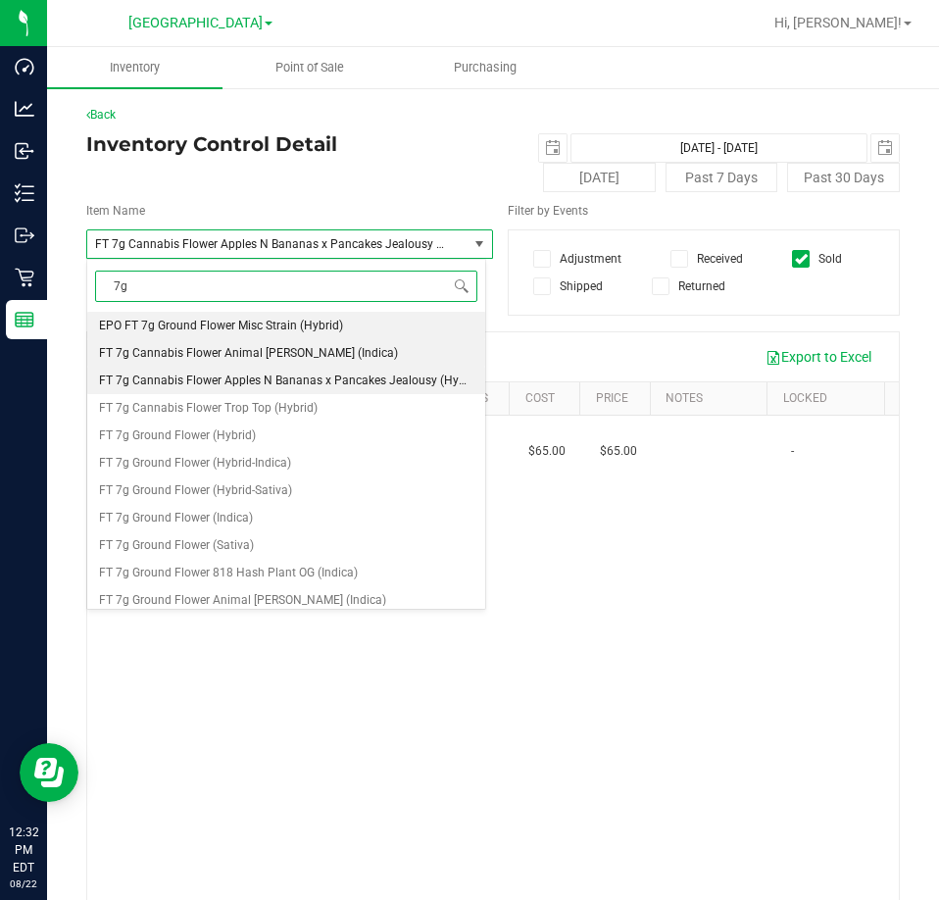
click at [351, 354] on li "FT 7g Cannabis Flower Animal [PERSON_NAME] (Indica)" at bounding box center [286, 352] width 398 height 27
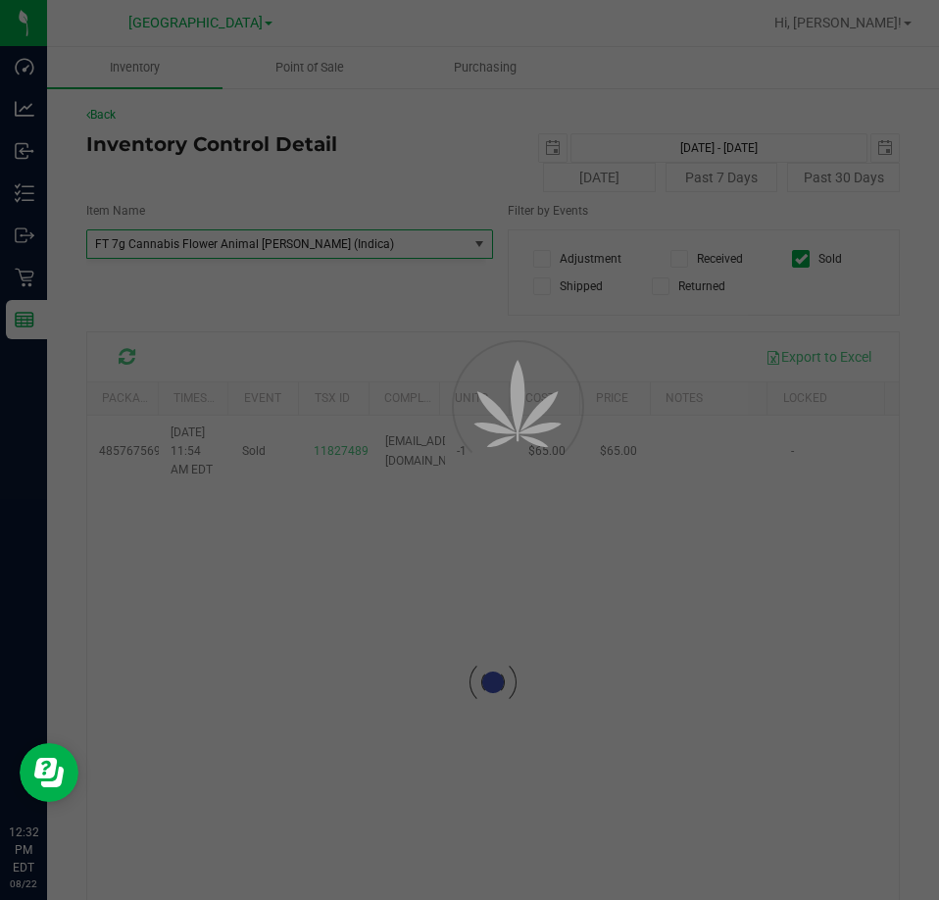
scroll to position [83332, 0]
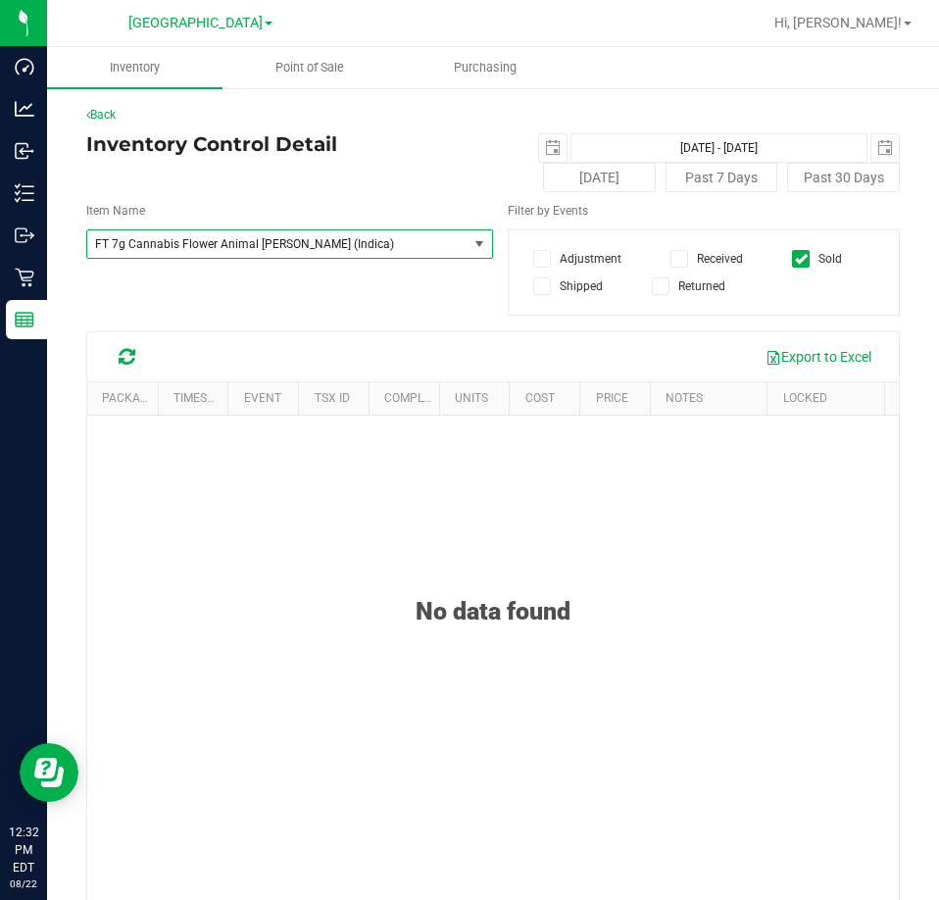
click at [362, 245] on span "FT 7g Cannabis Flower Animal [PERSON_NAME] (Indica)" at bounding box center [270, 244] width 350 height 14
click at [370, 244] on span "FT 7g Cannabis Flower Animal [PERSON_NAME] (Indica)" at bounding box center [270, 244] width 350 height 14
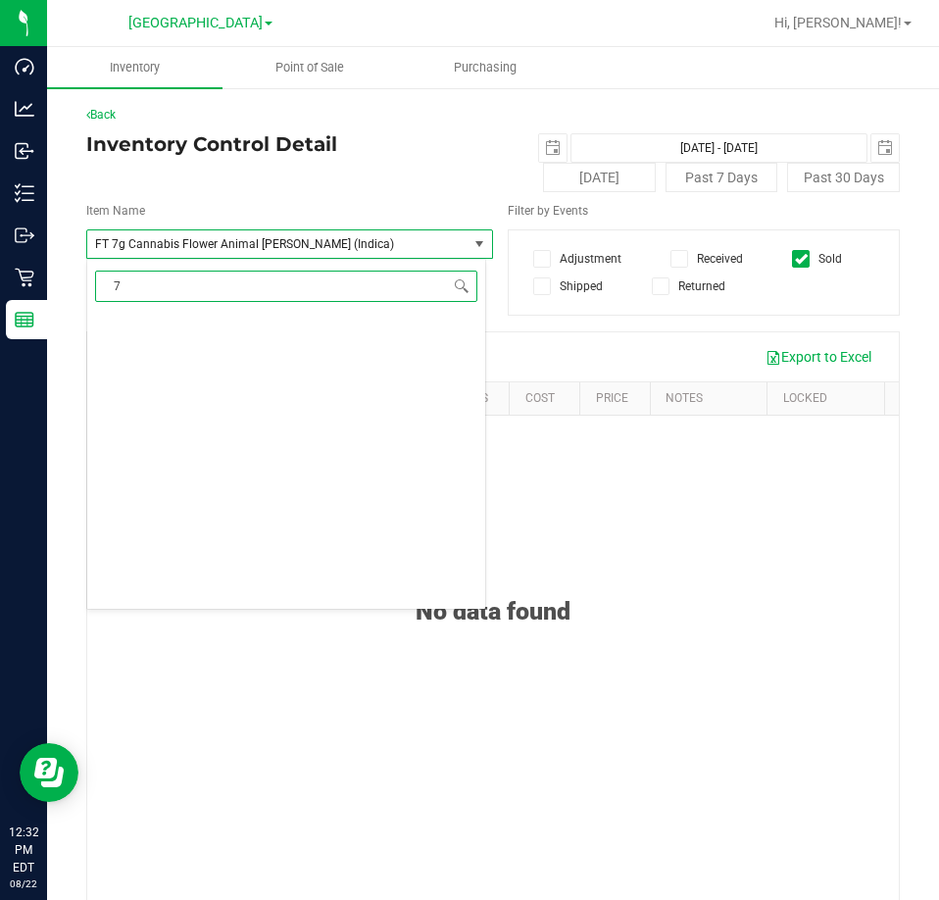
type input "7g"
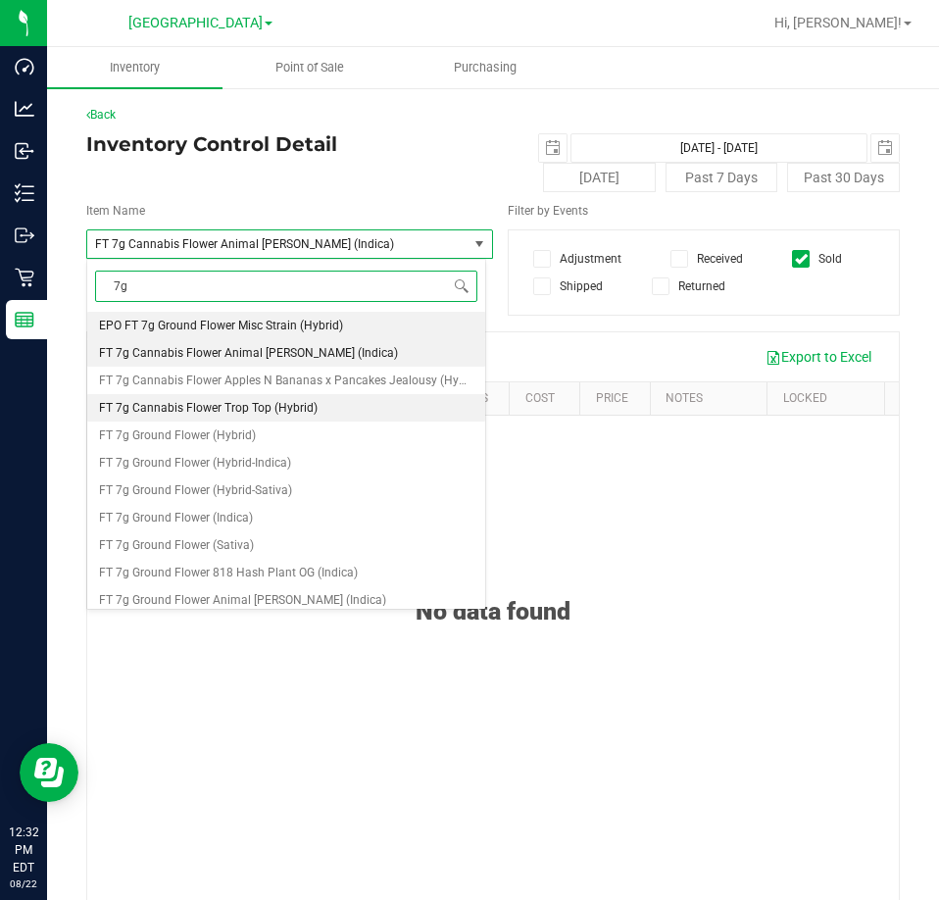
click at [305, 406] on span "FT 7g Cannabis Flower Trop Top (Hybrid)" at bounding box center [208, 408] width 219 height 14
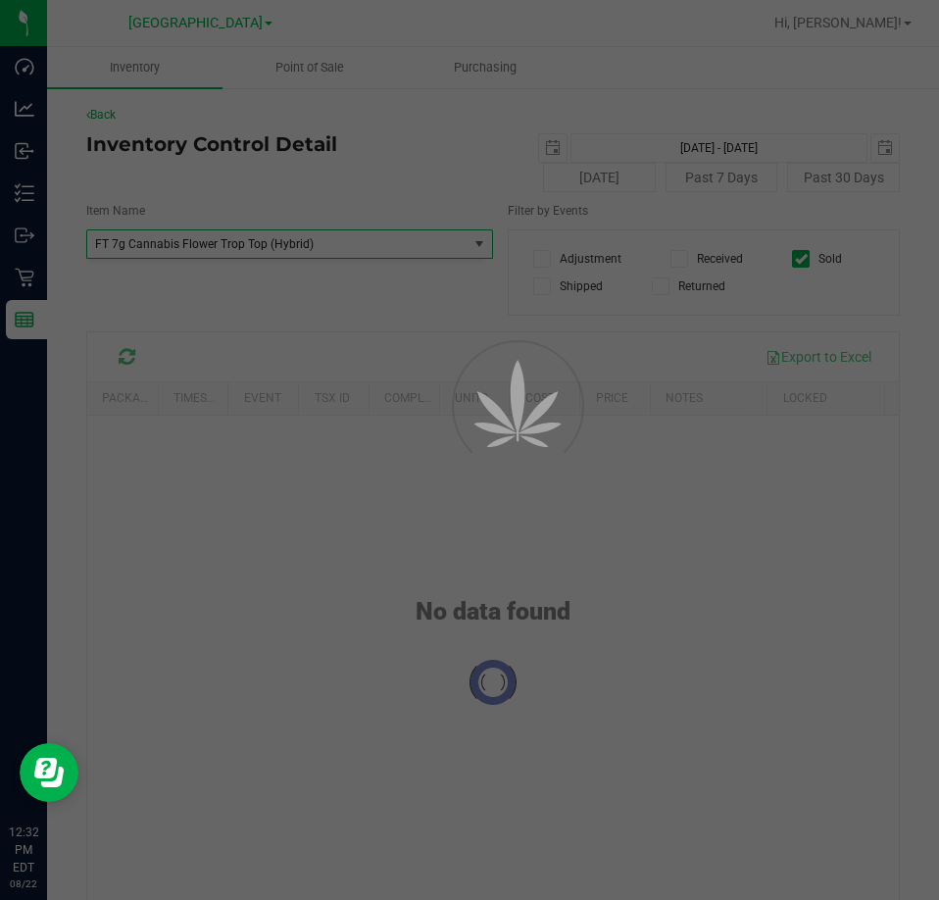
scroll to position [83387, 0]
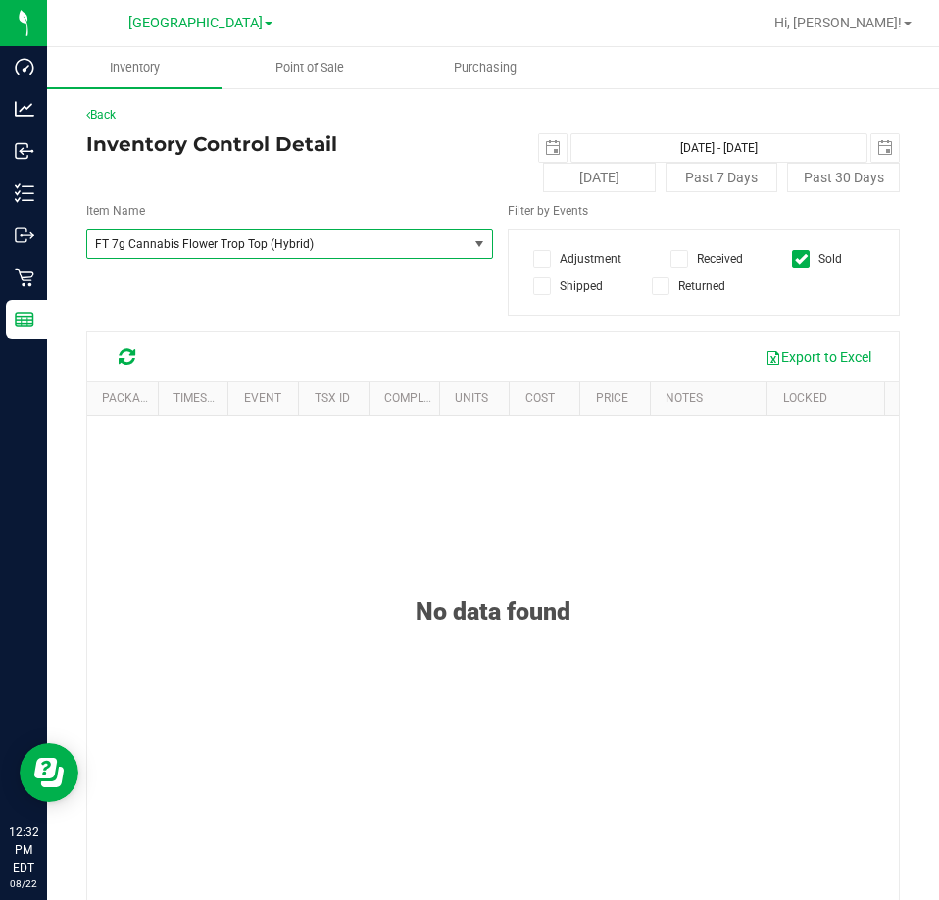
click at [343, 242] on span "FT 7g Cannabis Flower Trop Top (Hybrid)" at bounding box center [270, 244] width 350 height 14
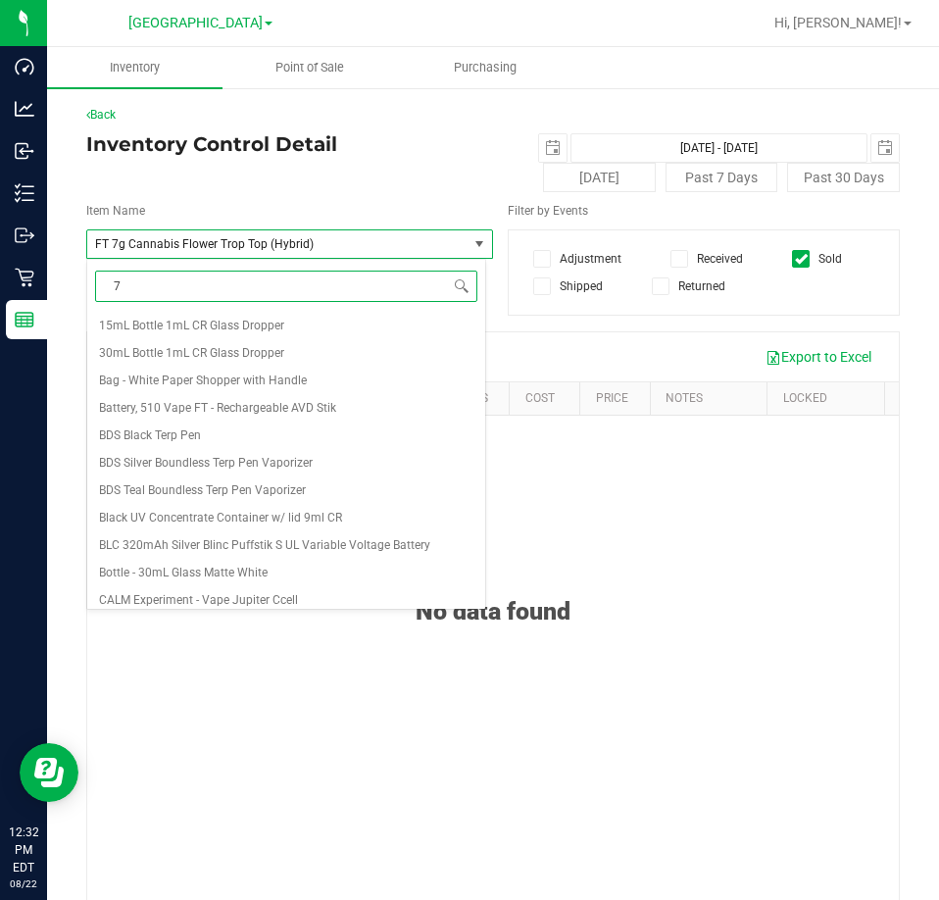
type input "7g"
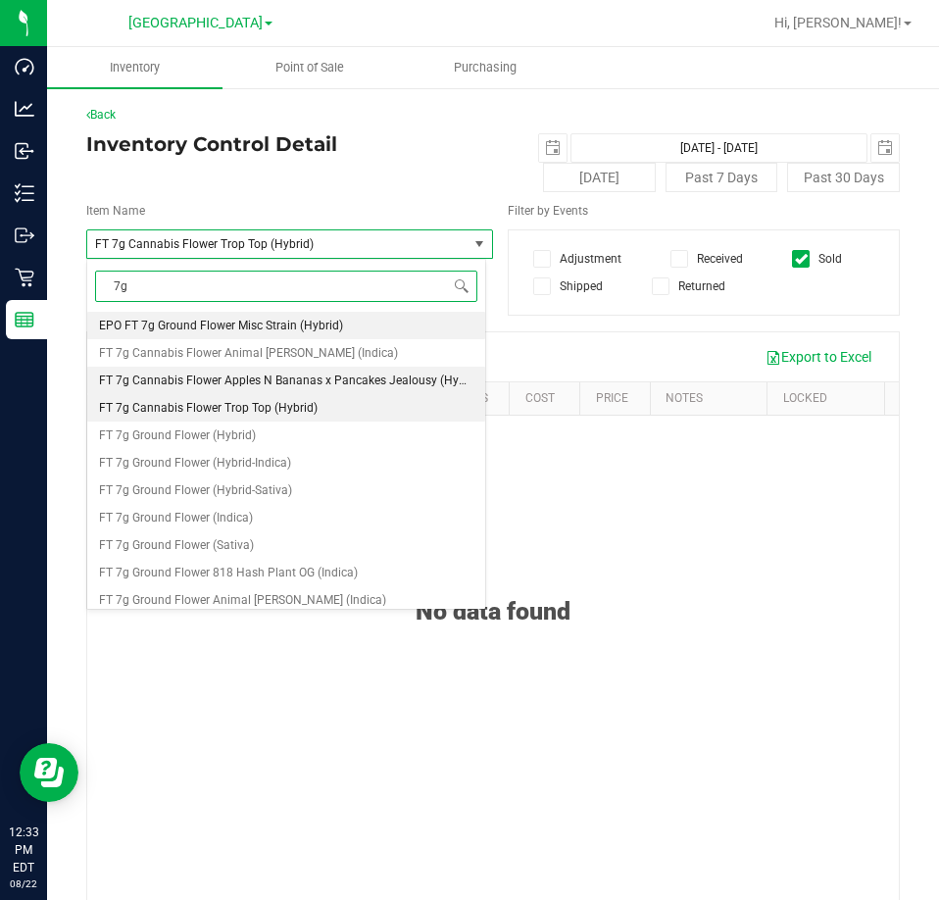
click at [293, 375] on span "FT 7g Cannabis Flower Apples N Bananas x Pancakes Jealousy (Hybrid)" at bounding box center [291, 381] width 384 height 14
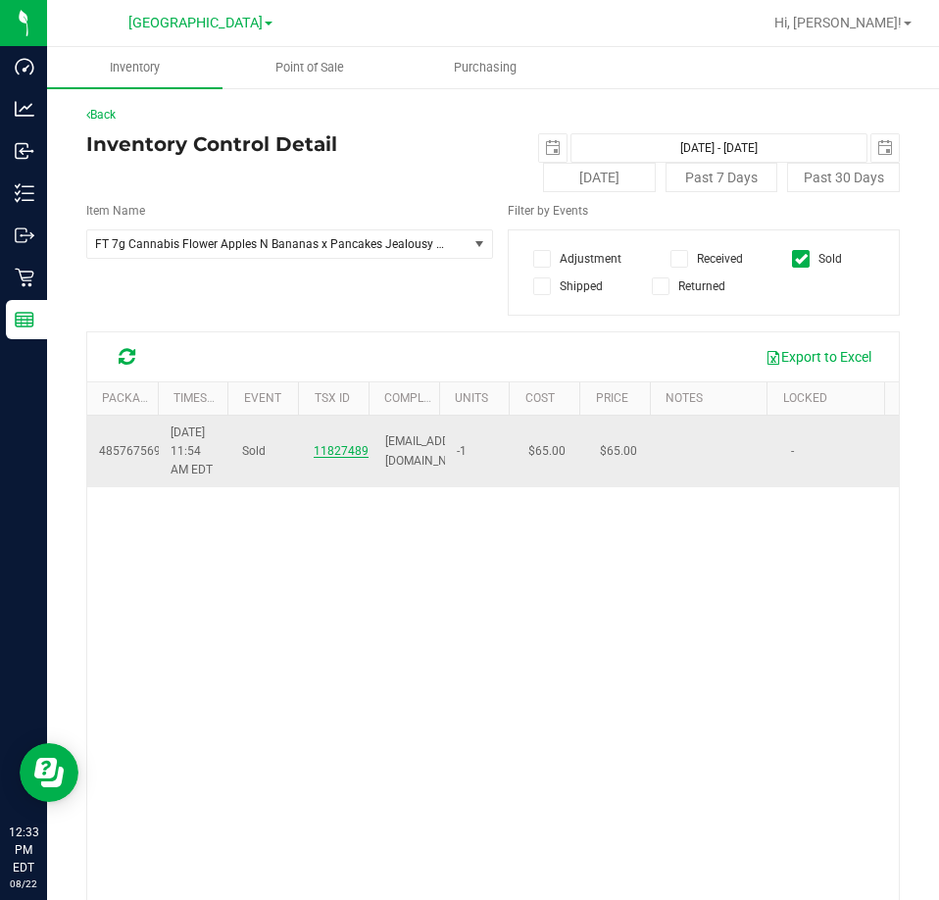
click at [326, 458] on span "11827489" at bounding box center [341, 451] width 55 height 14
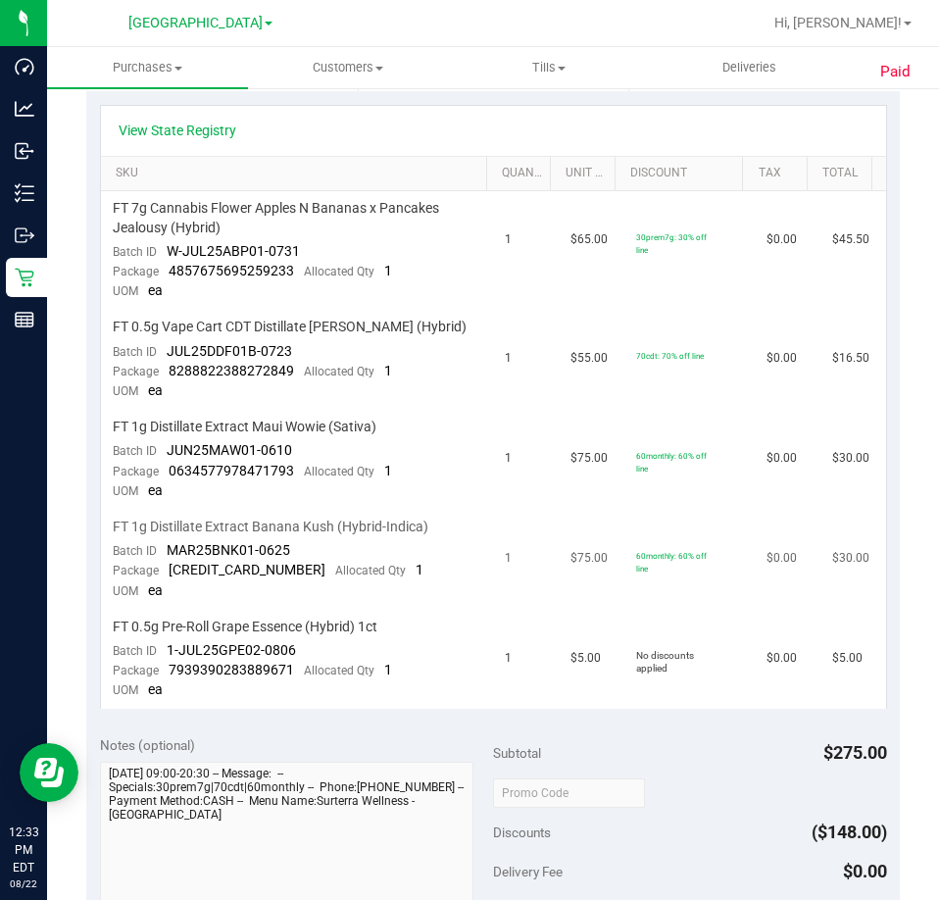
scroll to position [472, 0]
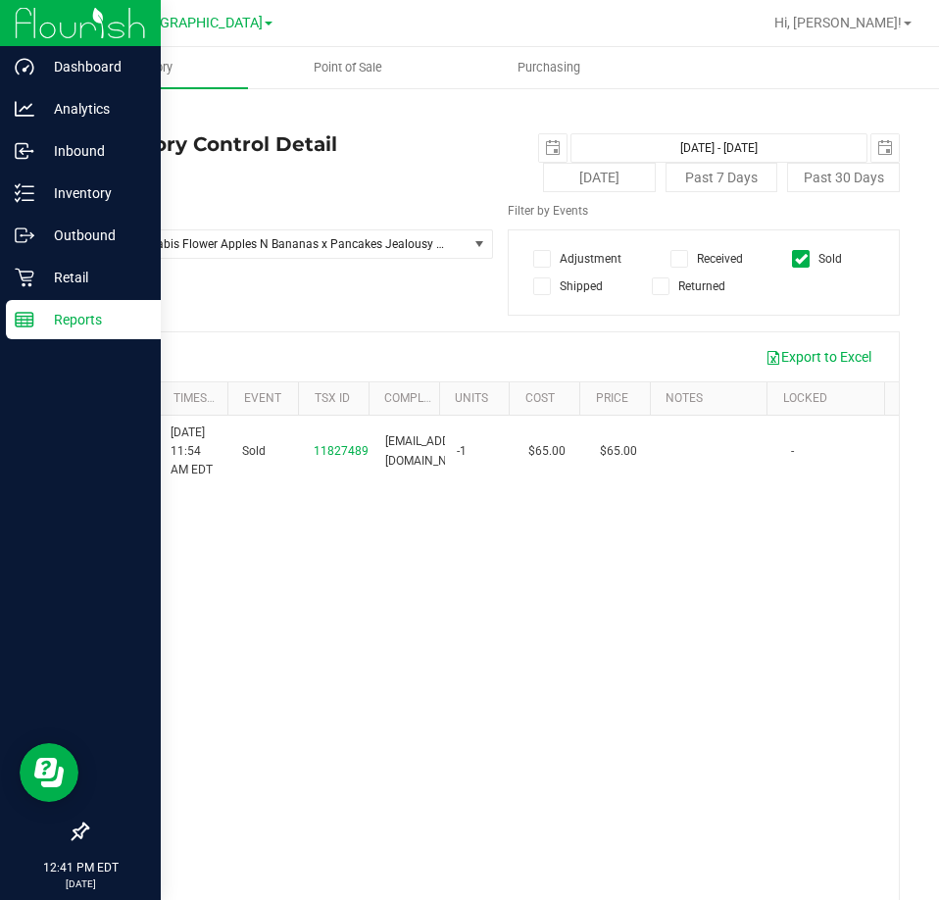
click at [82, 317] on p "Reports" at bounding box center [93, 320] width 118 height 24
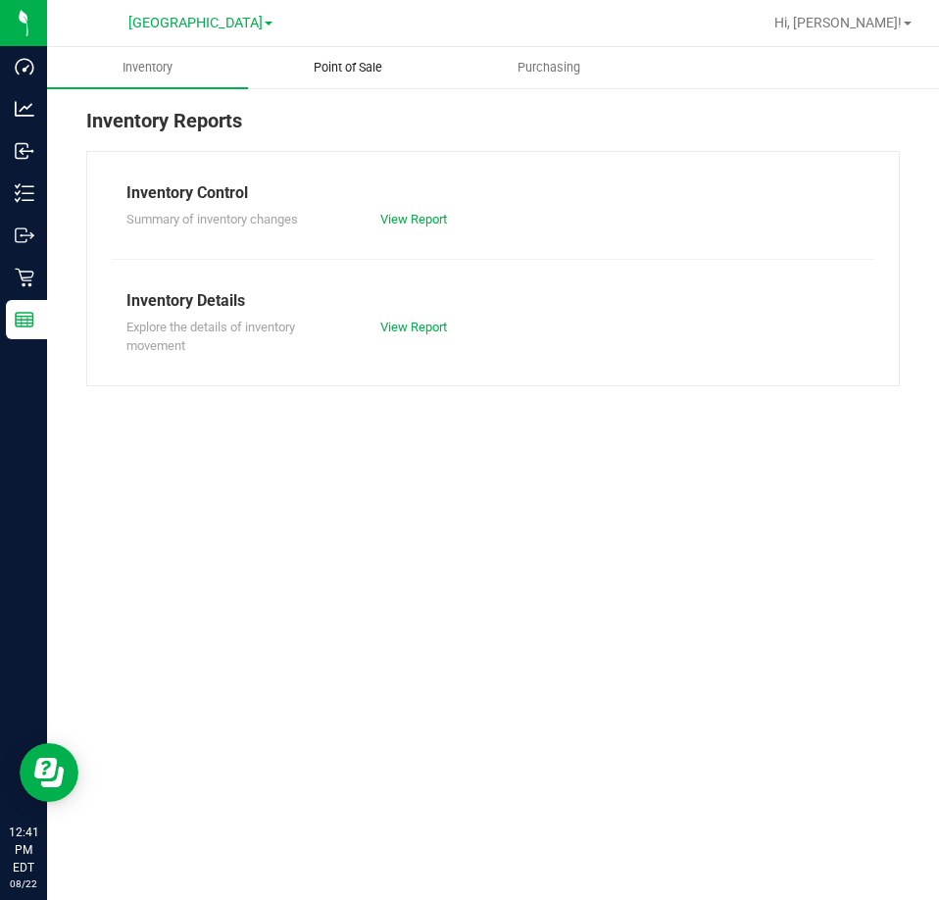
click at [335, 77] on uib-tab-heading "Point of Sale" at bounding box center [348, 67] width 199 height 39
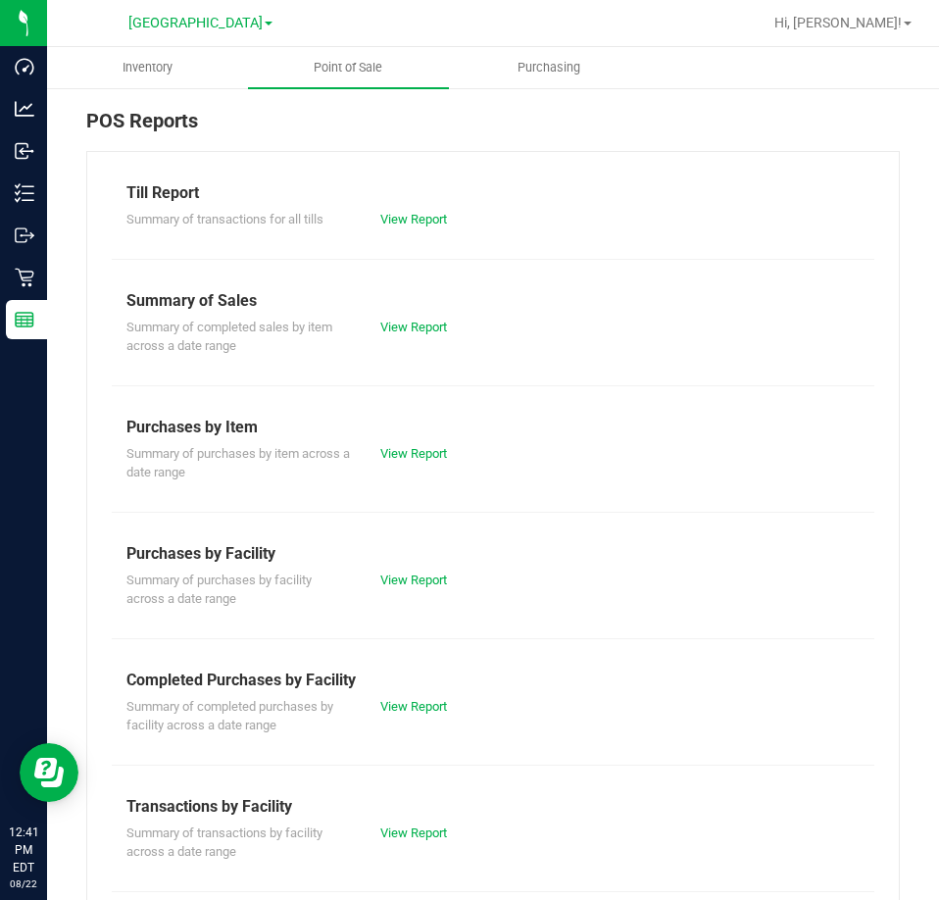
click at [425, 718] on div "Summary of completed purchases by facility across a date range View Report" at bounding box center [493, 713] width 763 height 43
click at [424, 708] on link "View Report" at bounding box center [413, 706] width 67 height 15
